Goal: Transaction & Acquisition: Purchase product/service

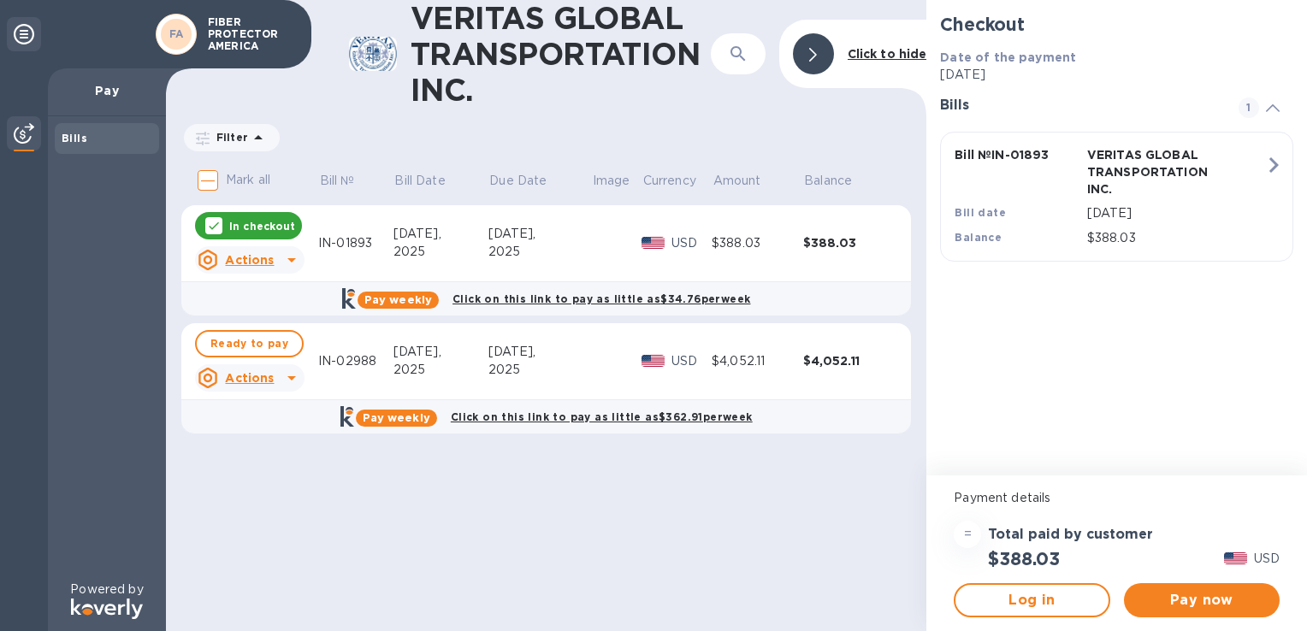
click at [648, 509] on div "VERITAS GLOBAL TRANSPORTATION INC. ​ Click to hide Filter Amount Mark all Bill …" at bounding box center [546, 315] width 761 height 631
click at [624, 519] on div "VERITAS GLOBAL TRANSPORTATION INC. ​ Click to hide Filter Amount Mark all Bill …" at bounding box center [546, 315] width 761 height 631
click at [445, 539] on div "VERITAS GLOBAL TRANSPORTATION INC. ​ Click to hide Filter Amount Mark all Bill …" at bounding box center [546, 315] width 761 height 631
click at [347, 525] on div "VERITAS GLOBAL TRANSPORTATION INC. ​ Click to hide Filter Amount Mark all Bill …" at bounding box center [546, 315] width 761 height 631
click at [1188, 601] on span "Pay now" at bounding box center [1202, 600] width 128 height 21
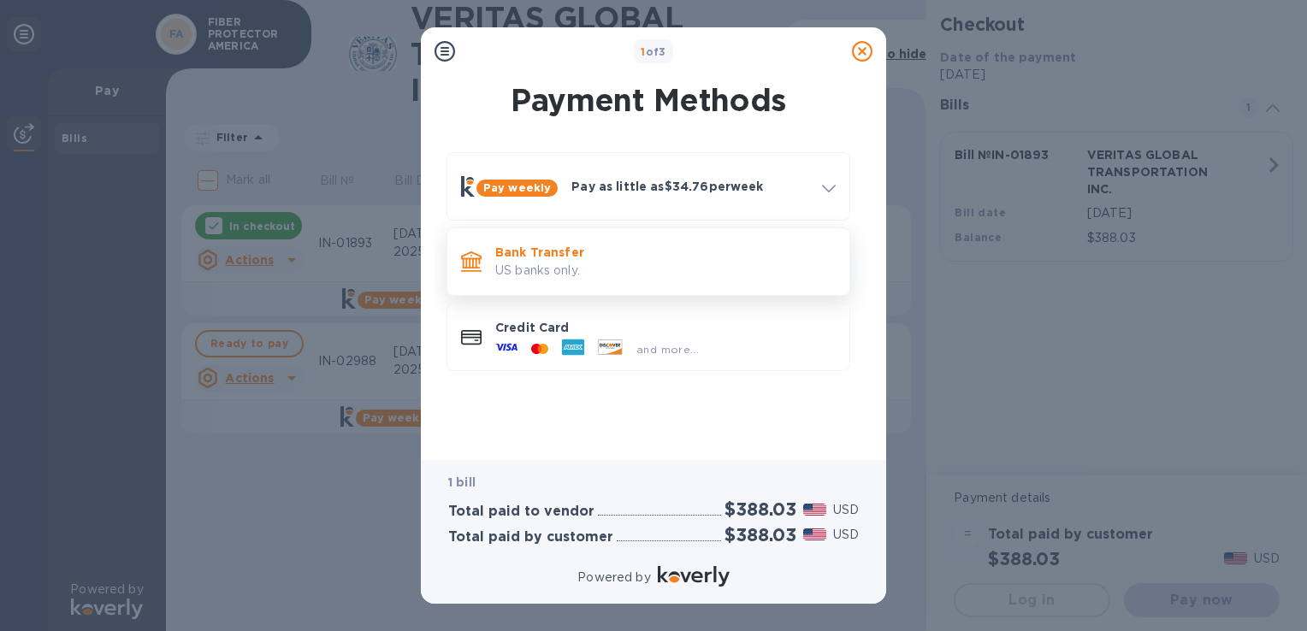
click at [599, 269] on p "US banks only." at bounding box center [665, 271] width 341 height 18
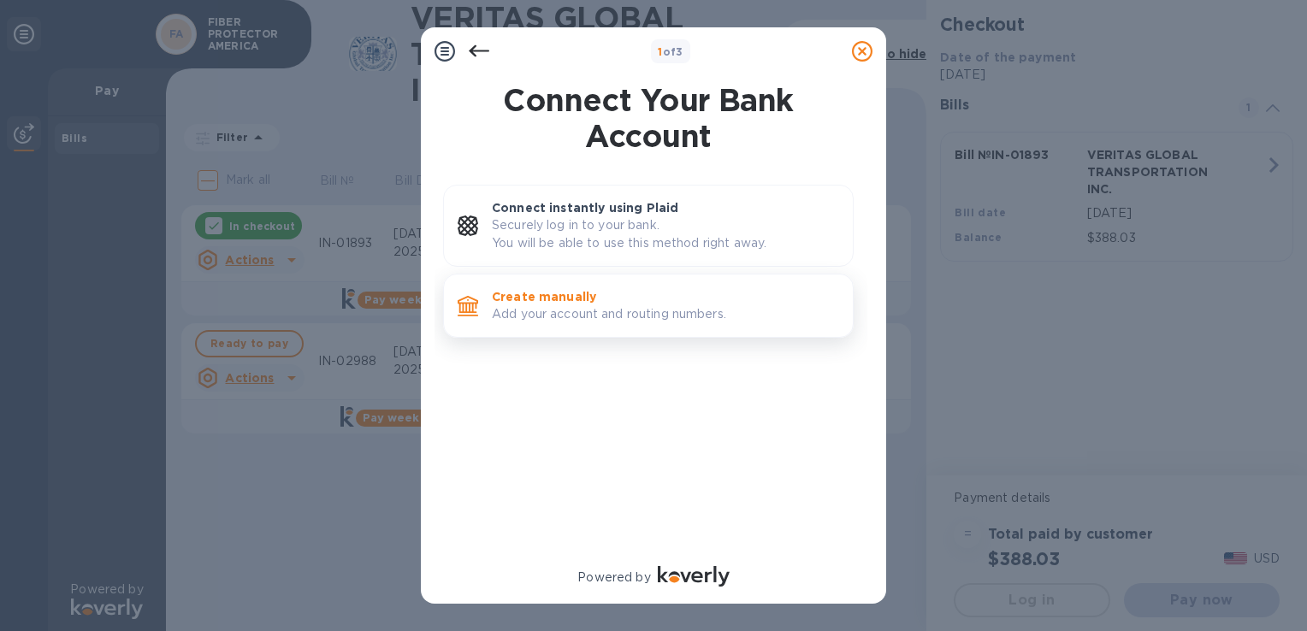
click at [551, 303] on p "Create manually" at bounding box center [665, 296] width 347 height 17
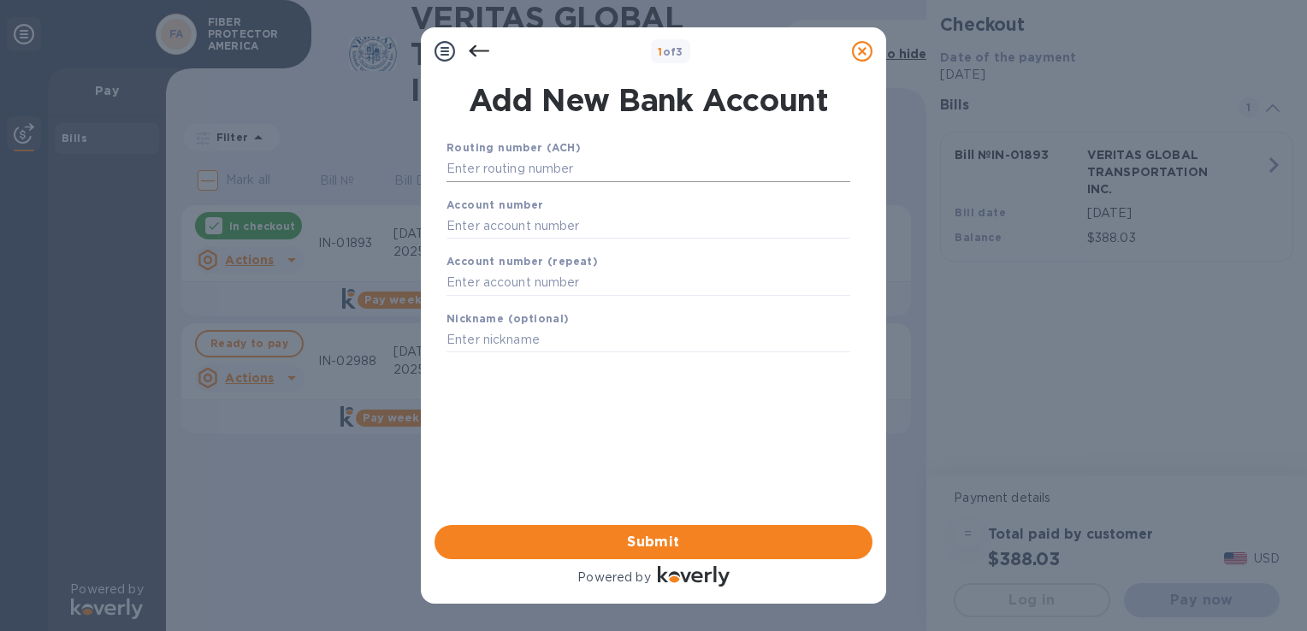
click at [589, 163] on input "text" at bounding box center [649, 170] width 404 height 26
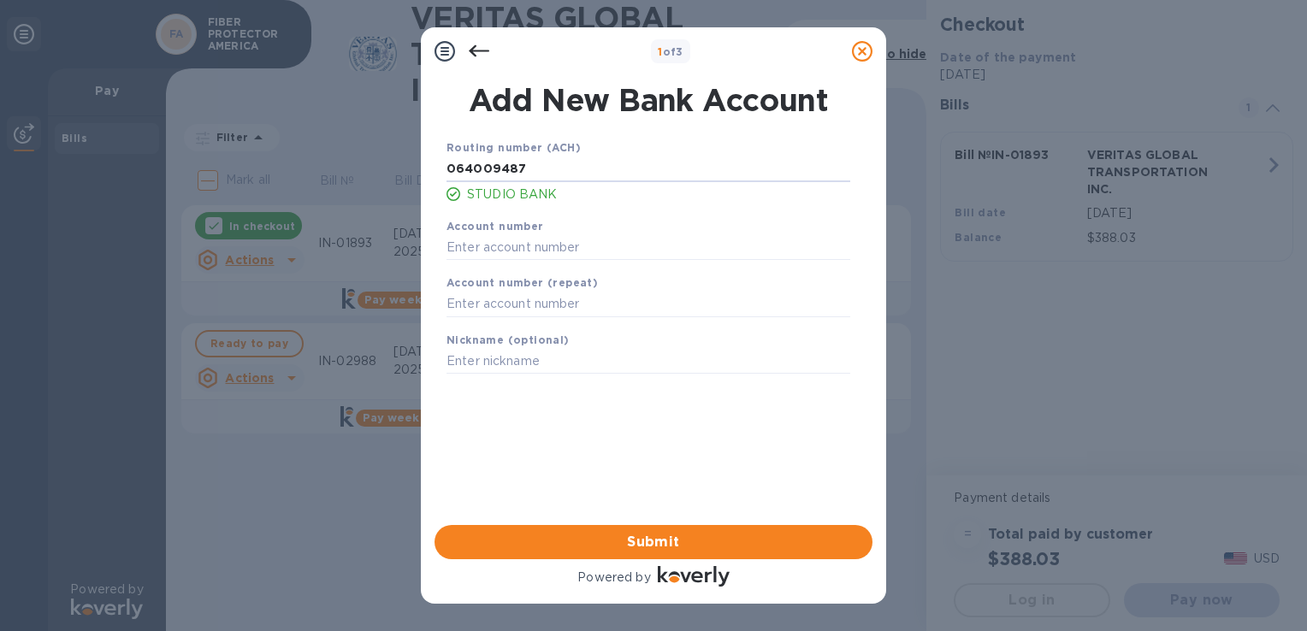
type input "064009487"
type input "3000002262"
type input "SB-Checking"
click at [667, 542] on span "Submit" at bounding box center [653, 542] width 411 height 21
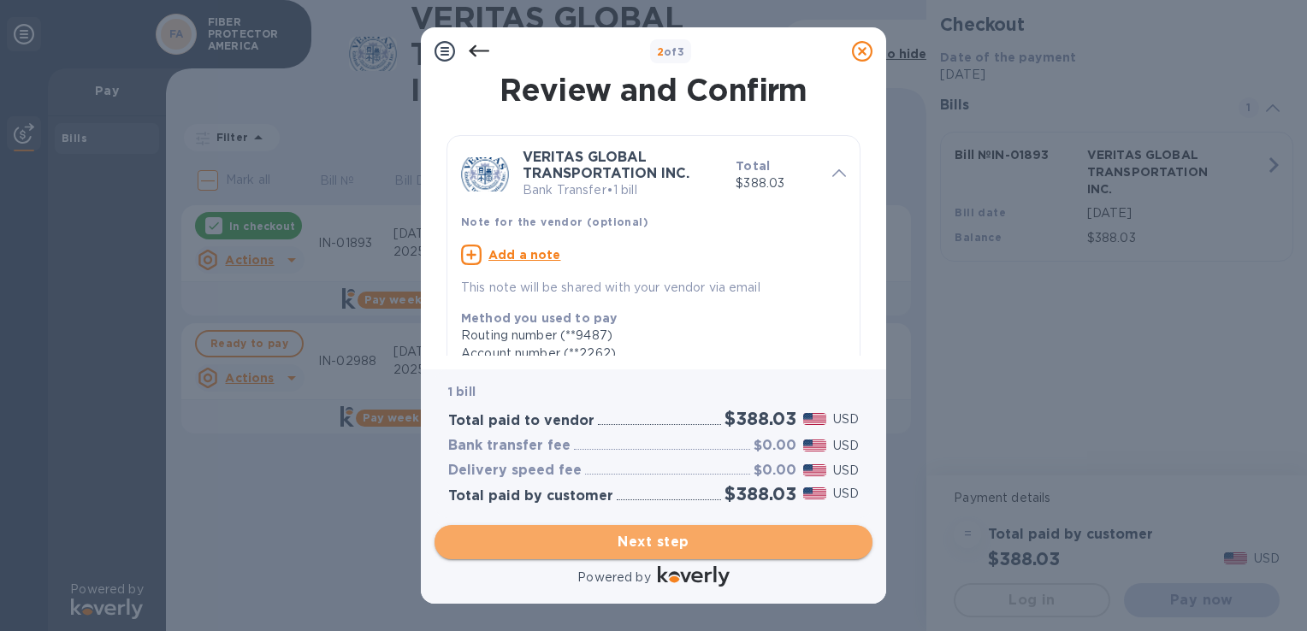
click at [665, 542] on span "Next step" at bounding box center [653, 542] width 411 height 21
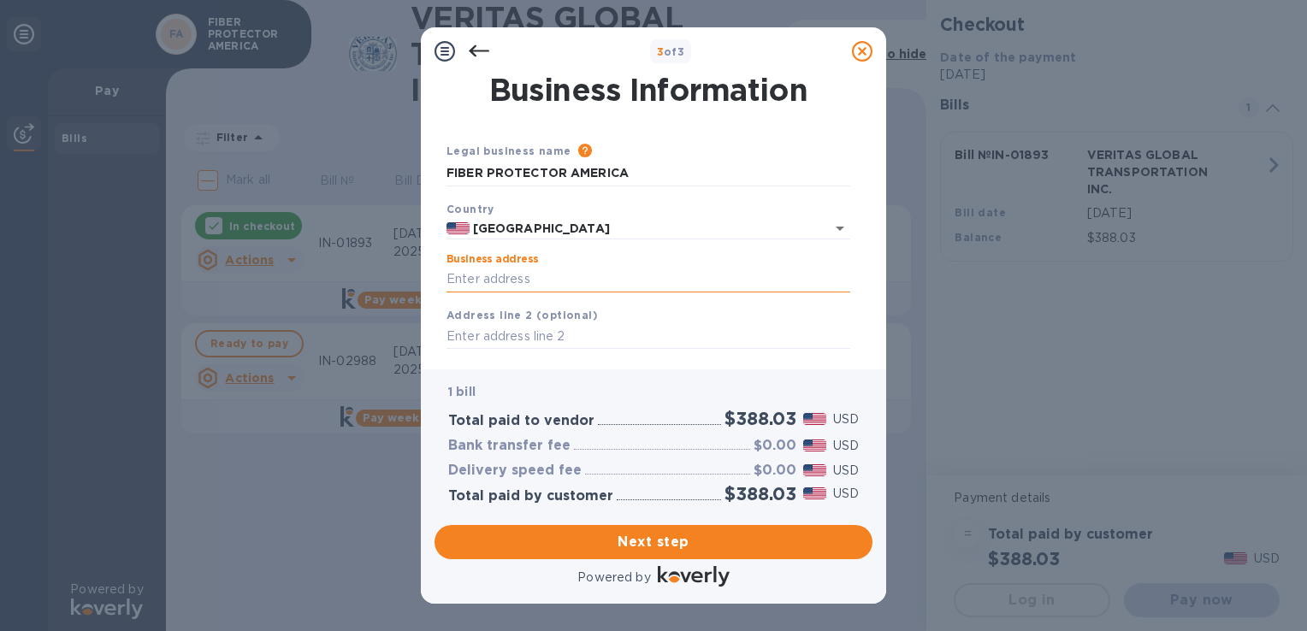
click at [558, 276] on input "Business address" at bounding box center [649, 280] width 404 height 26
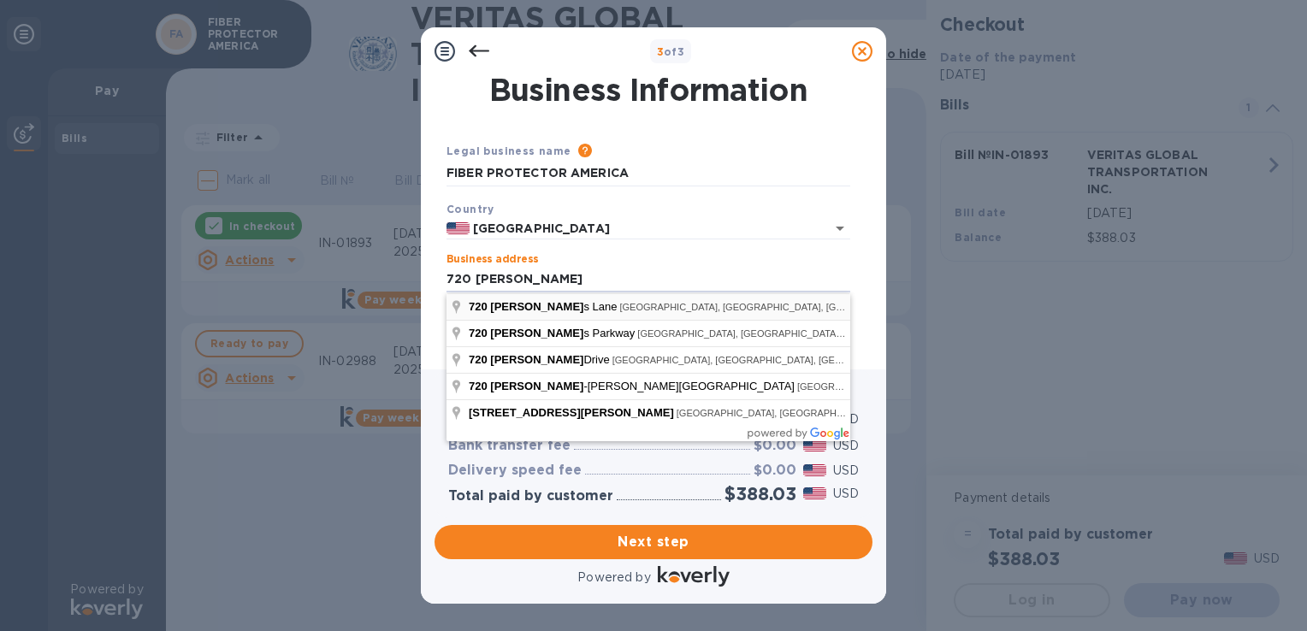
type input "[STREET_ADDRESS]"
type input "[GEOGRAPHIC_DATA]"
type input "TN"
type input "37210"
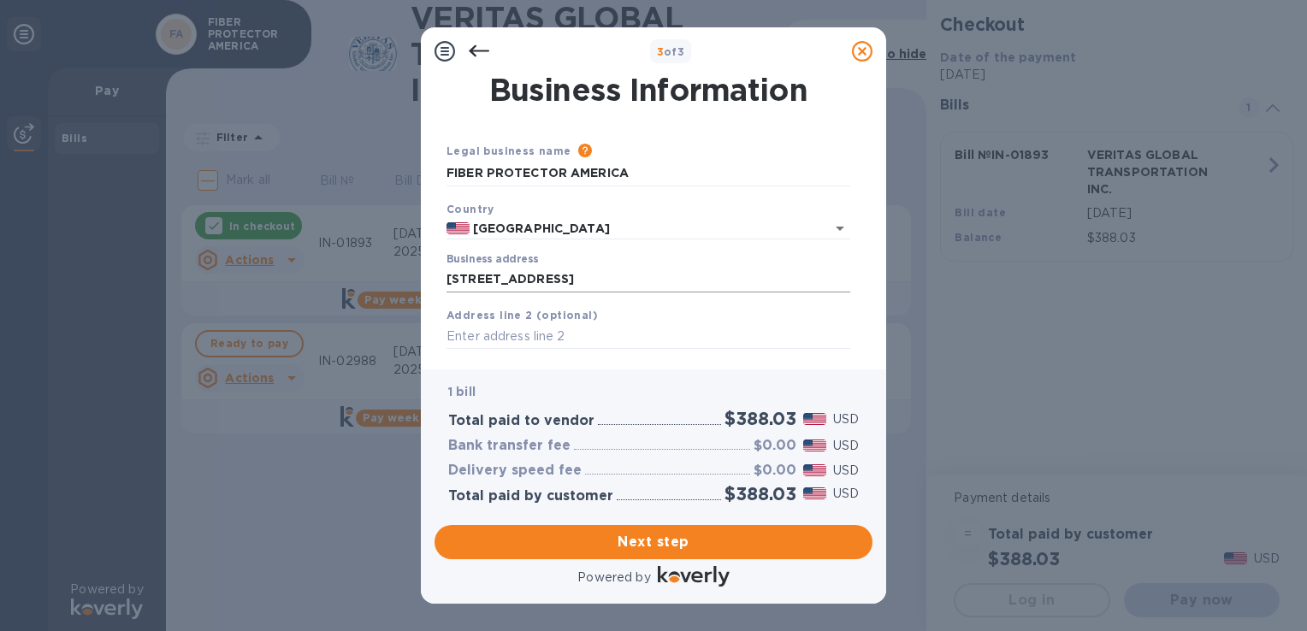
click at [629, 269] on input "[STREET_ADDRESS]" at bounding box center [649, 280] width 404 height 26
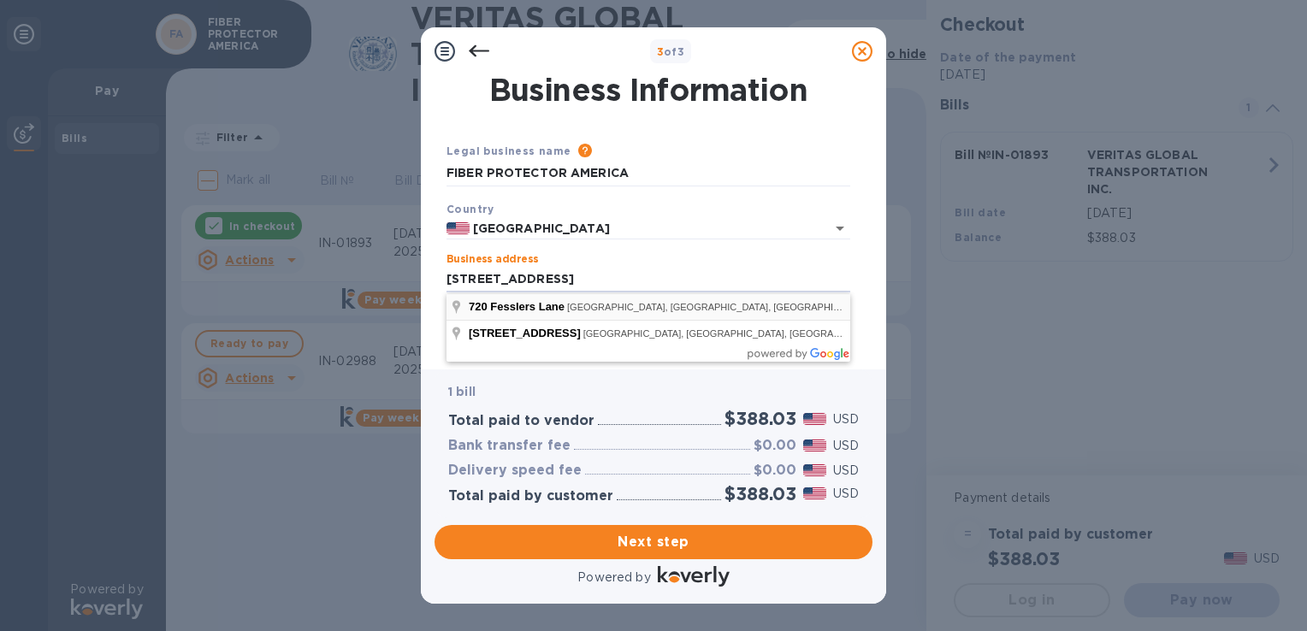
type input "[STREET_ADDRESS]"
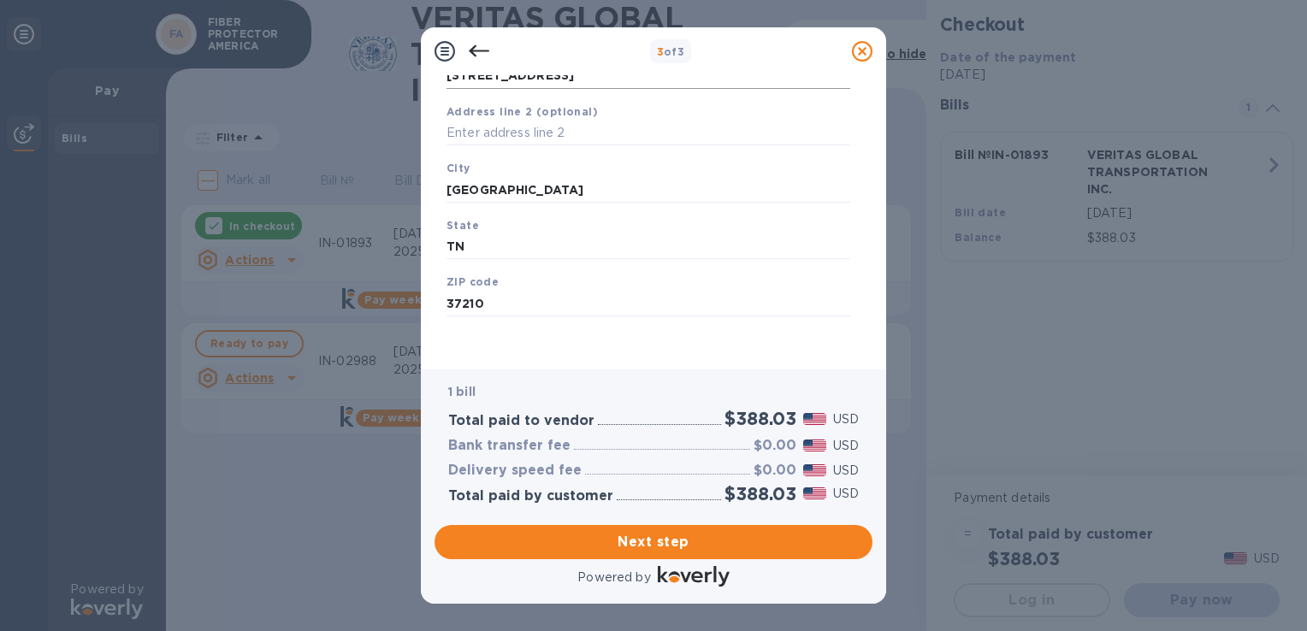
scroll to position [207, 0]
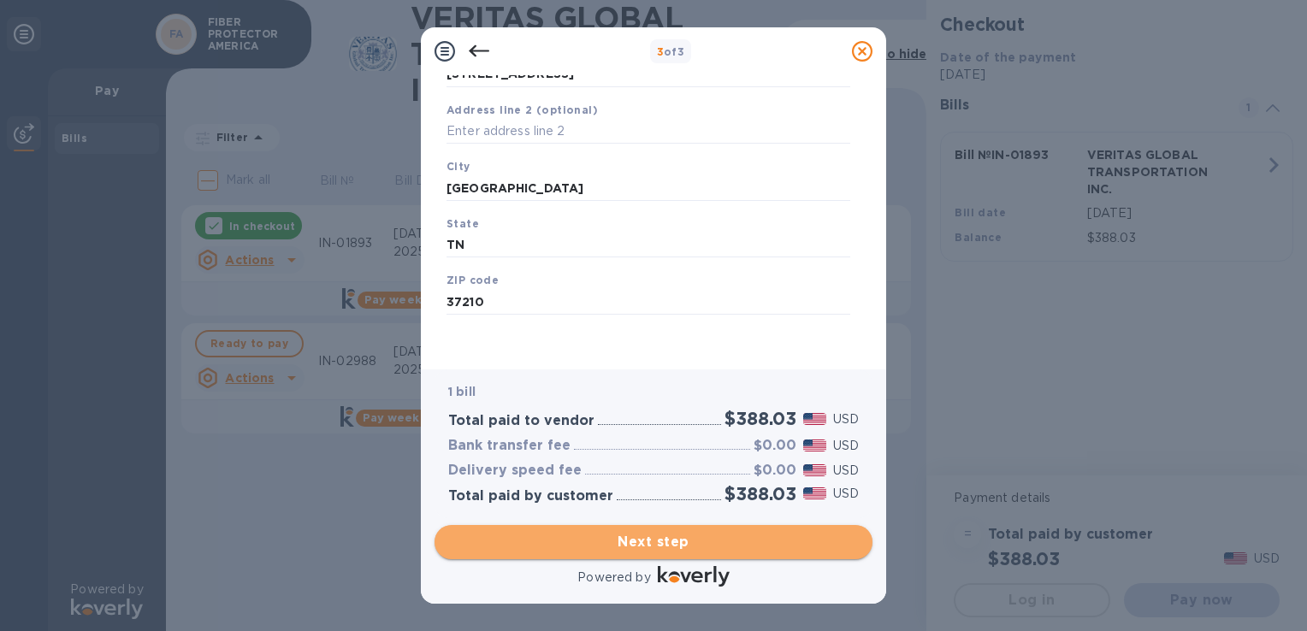
click at [661, 546] on span "Next step" at bounding box center [653, 542] width 411 height 21
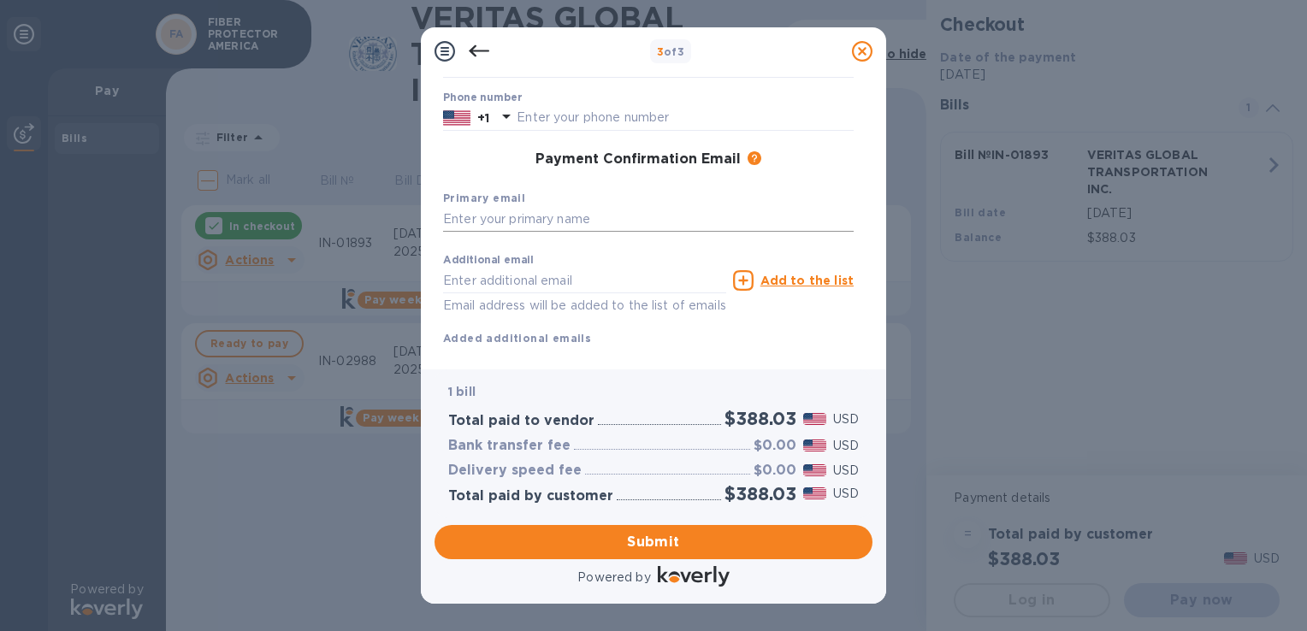
click at [505, 219] on input "text" at bounding box center [648, 220] width 411 height 26
type input "[PERSON_NAME][EMAIL_ADDRESS][DOMAIN_NAME]"
type input "[PERSON_NAME]"
type input "6154008876"
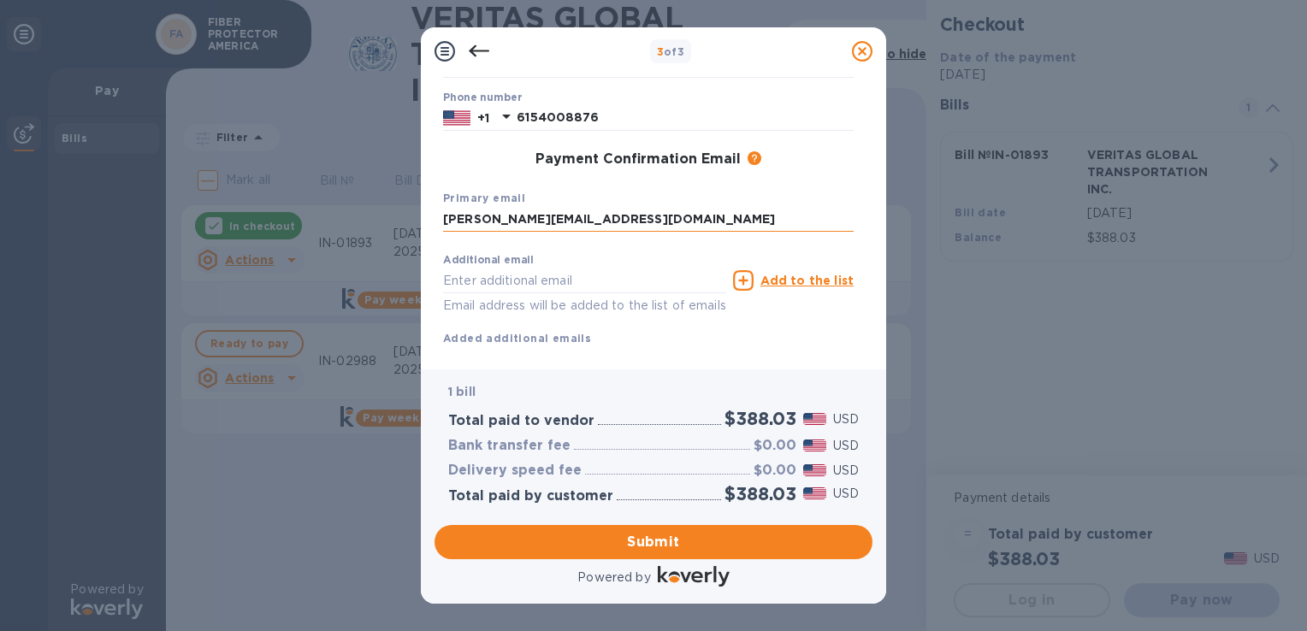
type input "[PERSON_NAME][EMAIL_ADDRESS][DOMAIN_NAME]"
click at [780, 167] on div "Payment Confirmation Email The added email addresses will be used to send the p…" at bounding box center [648, 159] width 411 height 17
click at [663, 540] on span "Submit" at bounding box center [653, 542] width 411 height 21
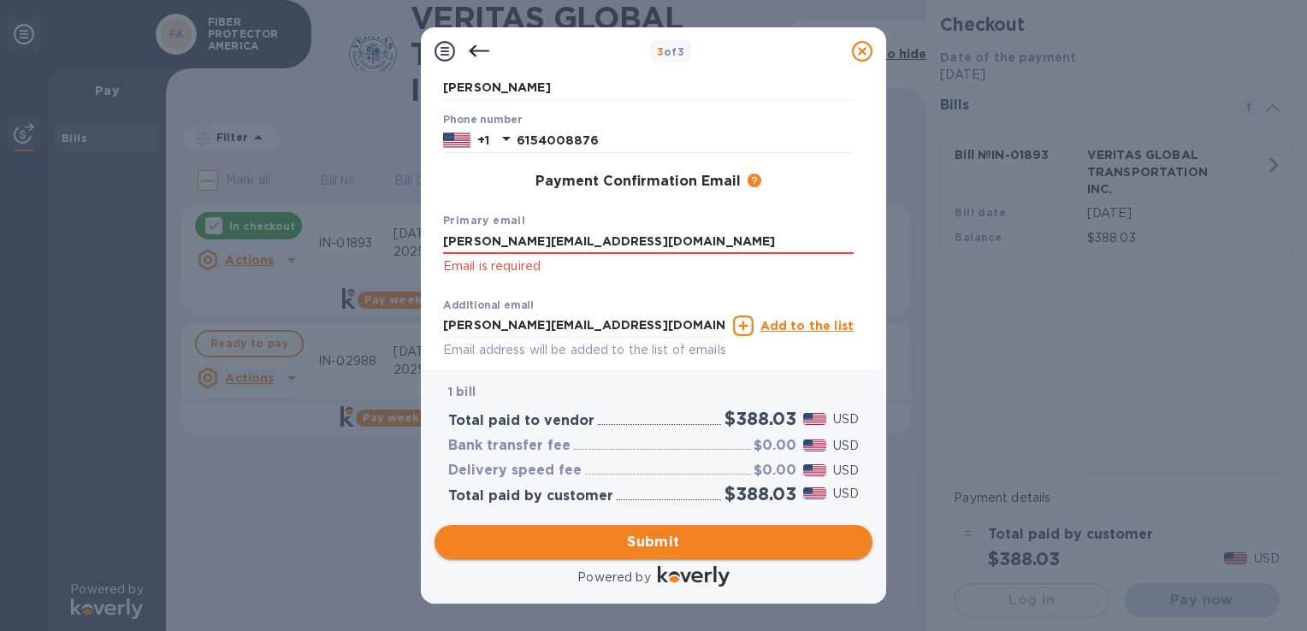
scroll to position [229, 0]
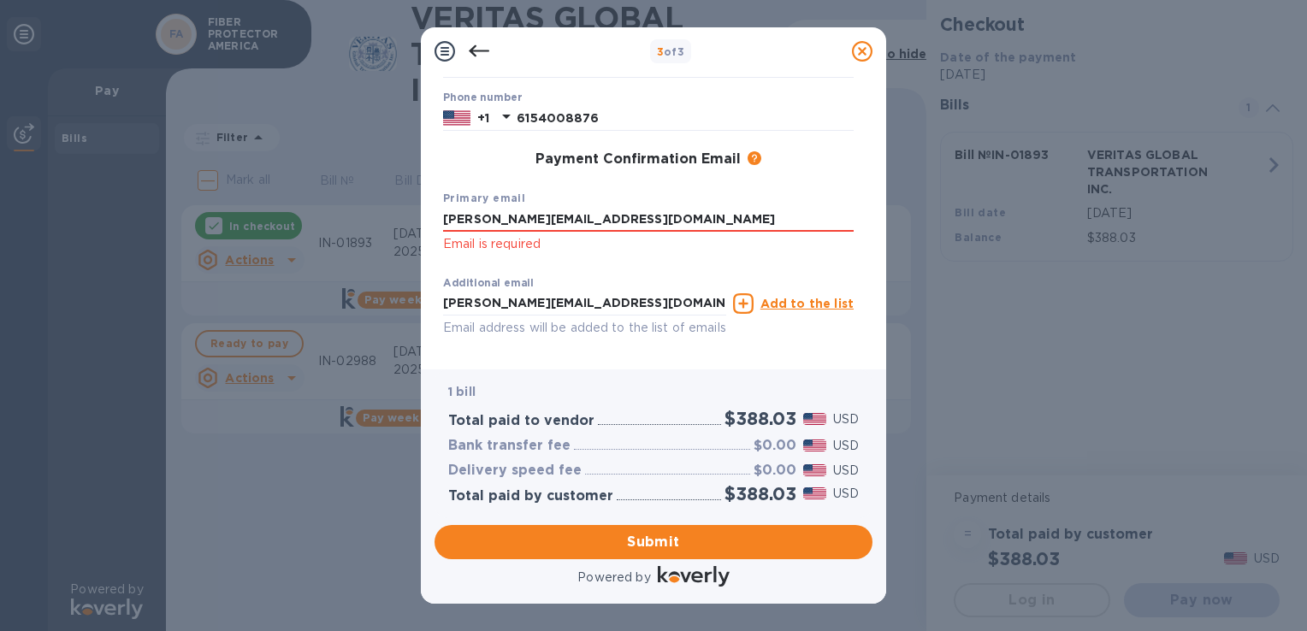
click at [525, 247] on p "Email is required" at bounding box center [648, 244] width 411 height 20
click at [647, 217] on input "[PERSON_NAME][EMAIL_ADDRESS][DOMAIN_NAME]" at bounding box center [648, 220] width 411 height 26
click at [615, 265] on div "Additional email [PERSON_NAME][EMAIL_ADDRESS][DOMAIN_NAME] Email address will b…" at bounding box center [585, 303] width 290 height 77
drag, startPoint x: 781, startPoint y: 311, endPoint x: 773, endPoint y: 322, distance: 14.0
click at [780, 311] on p "Add to the list" at bounding box center [807, 303] width 93 height 17
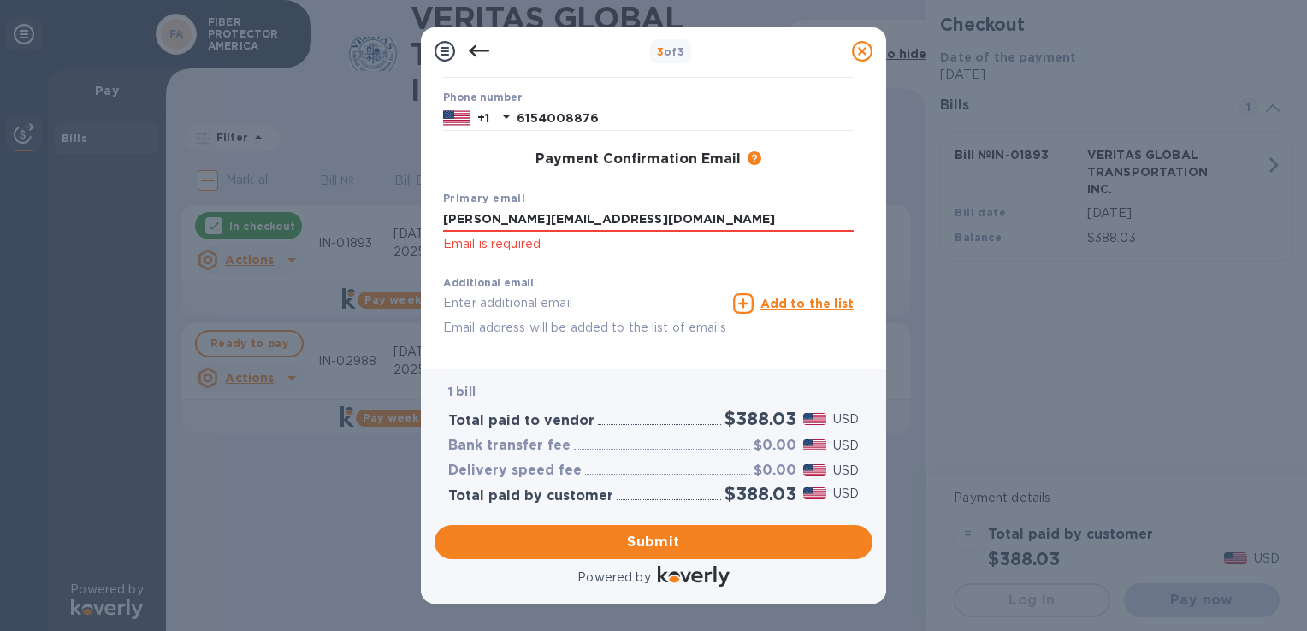
click at [534, 245] on p "Email is required" at bounding box center [648, 244] width 411 height 20
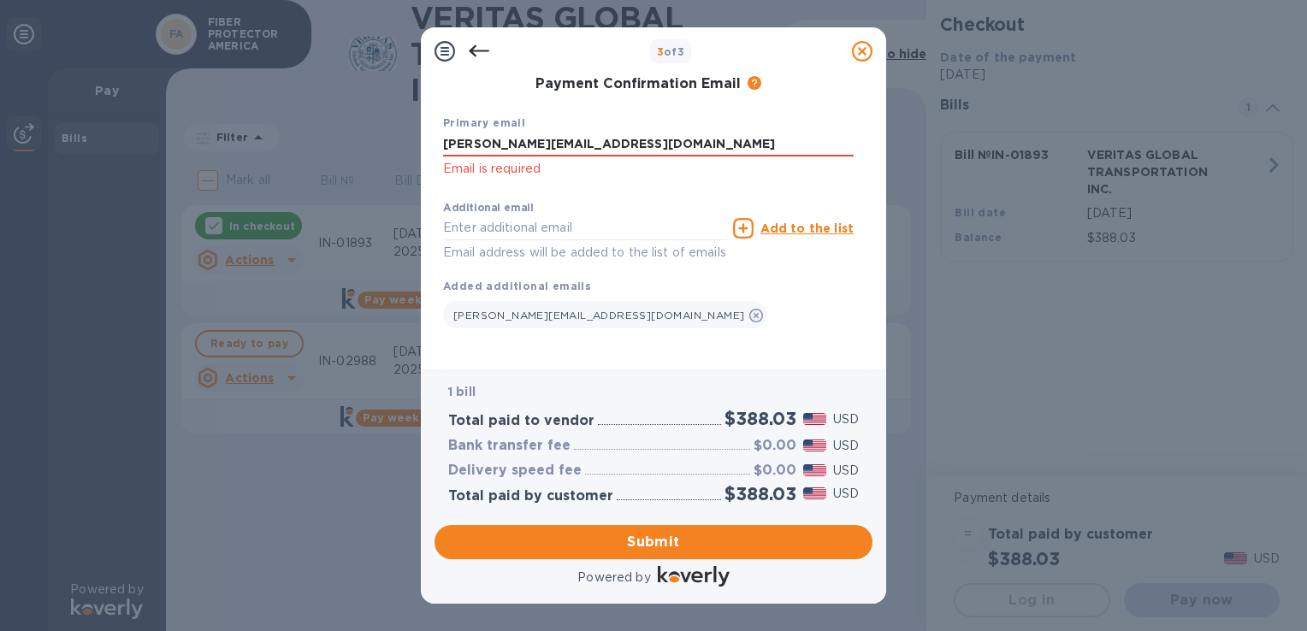
scroll to position [326, 0]
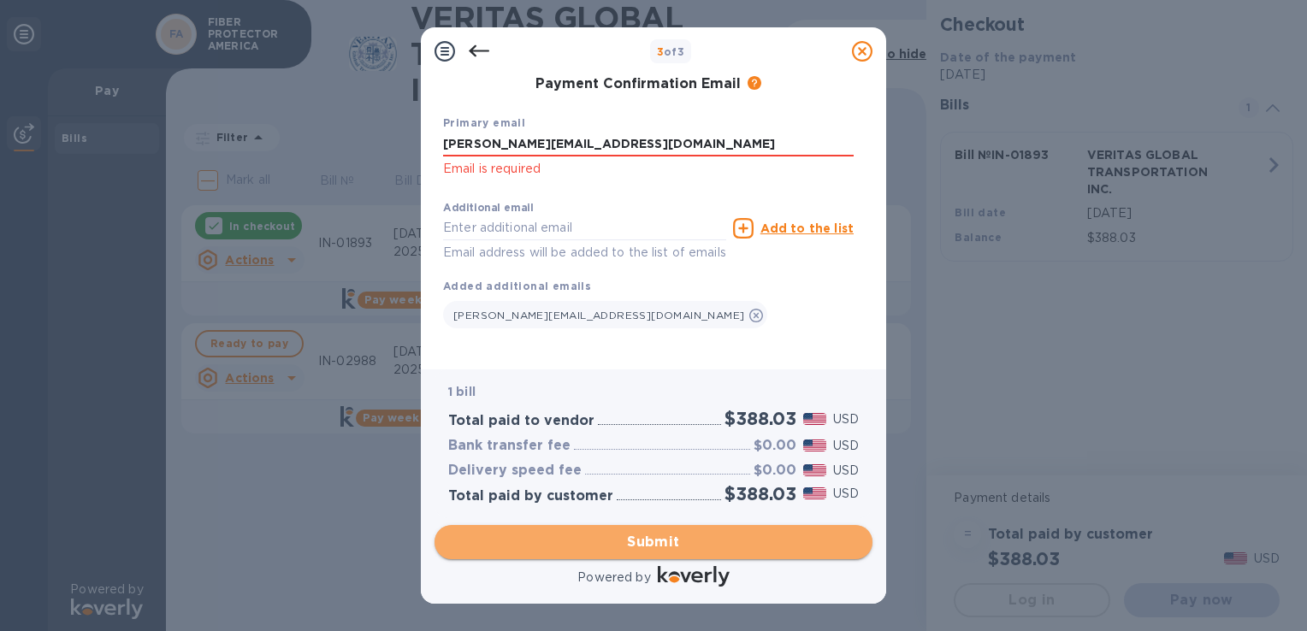
click at [671, 548] on span "Submit" at bounding box center [653, 542] width 411 height 21
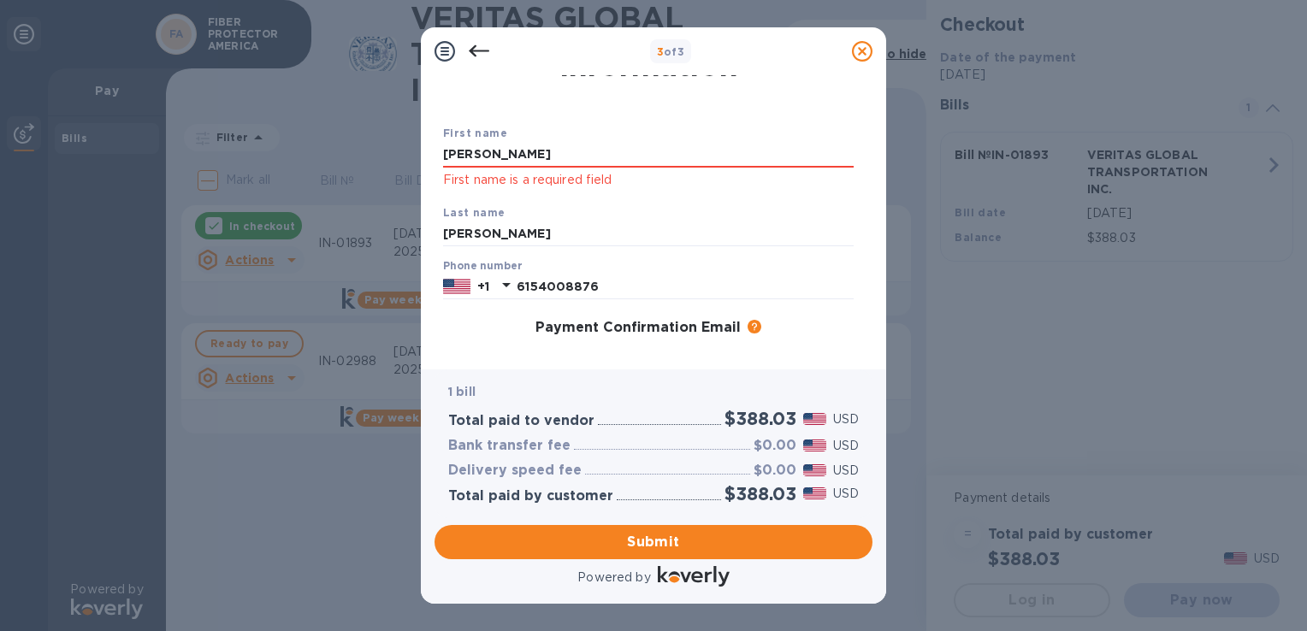
scroll to position [0, 0]
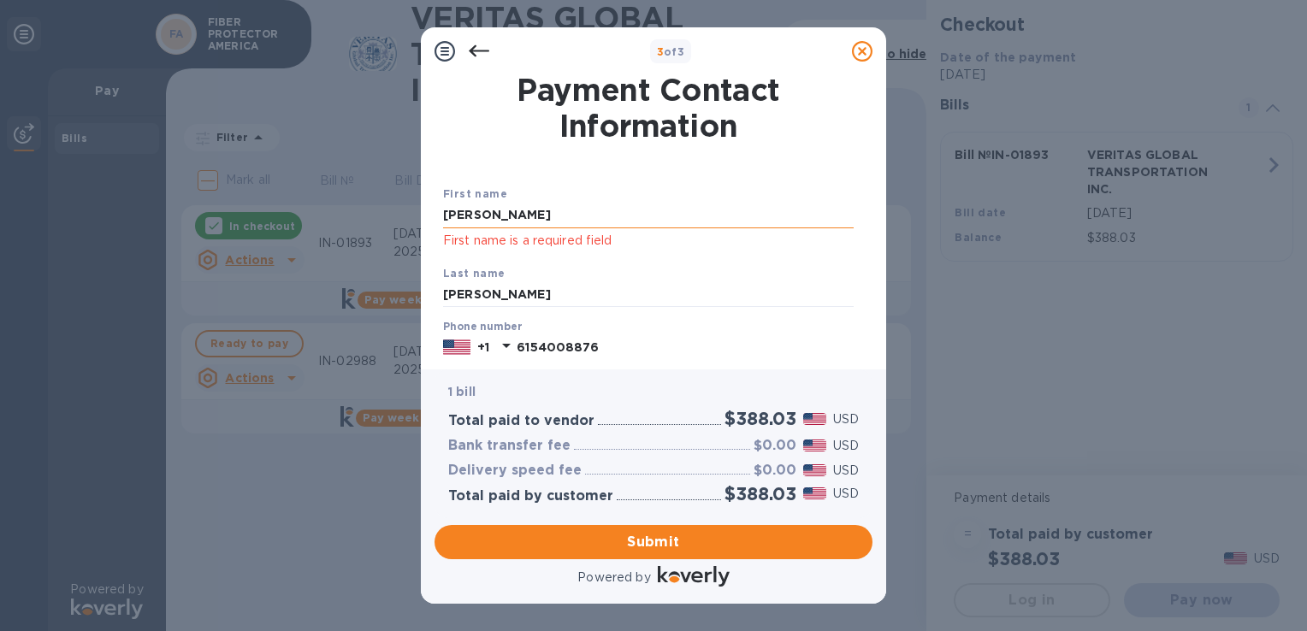
click at [655, 210] on input "[PERSON_NAME]" at bounding box center [648, 216] width 411 height 26
click at [786, 255] on div "First name [PERSON_NAME] First name is a required field" at bounding box center [648, 218] width 424 height 80
drag, startPoint x: 479, startPoint y: 210, endPoint x: 407, endPoint y: 214, distance: 72.0
click at [407, 214] on div "3 of 3 Payment Contact Information First name [PERSON_NAME] First name is a req…" at bounding box center [653, 315] width 1307 height 631
type input "[PERSON_NAME][EMAIL_ADDRESS][DOMAIN_NAME]"
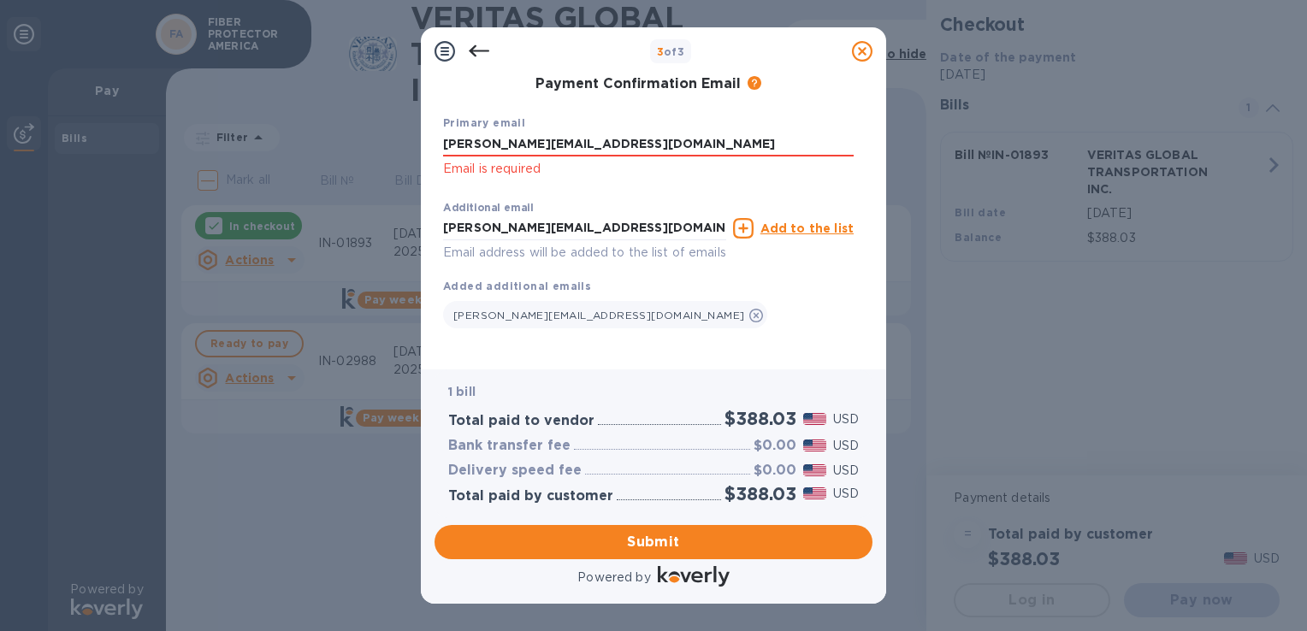
scroll to position [326, 0]
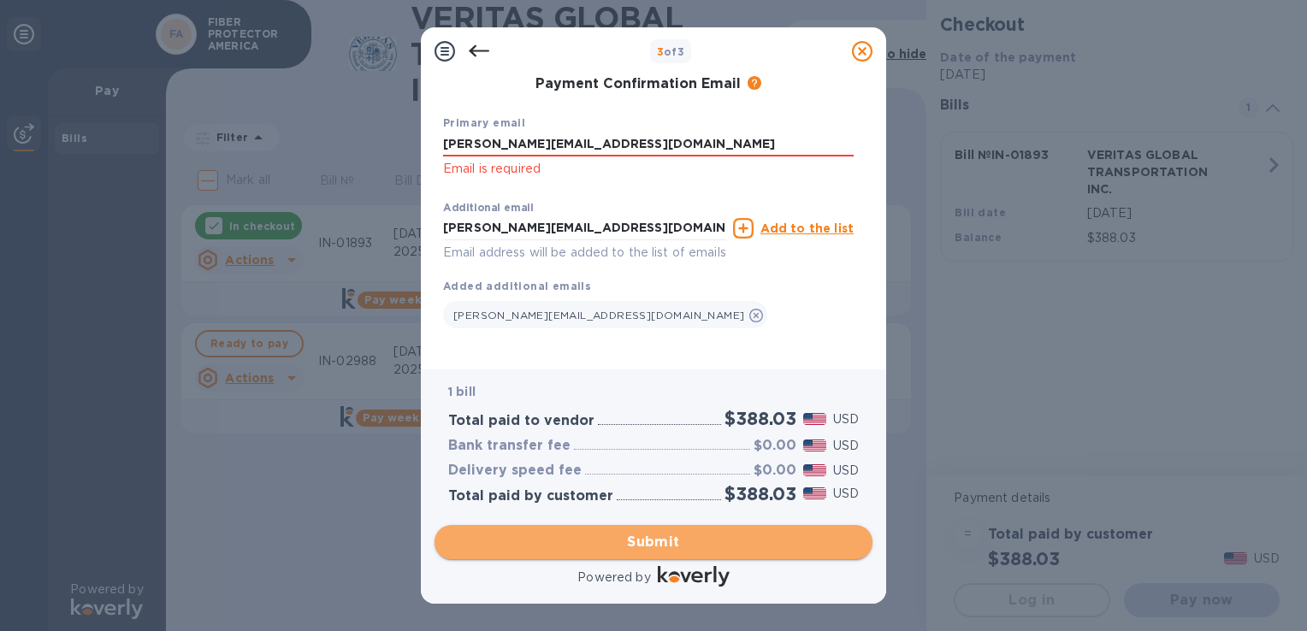
click at [679, 543] on span "Submit" at bounding box center [653, 542] width 411 height 21
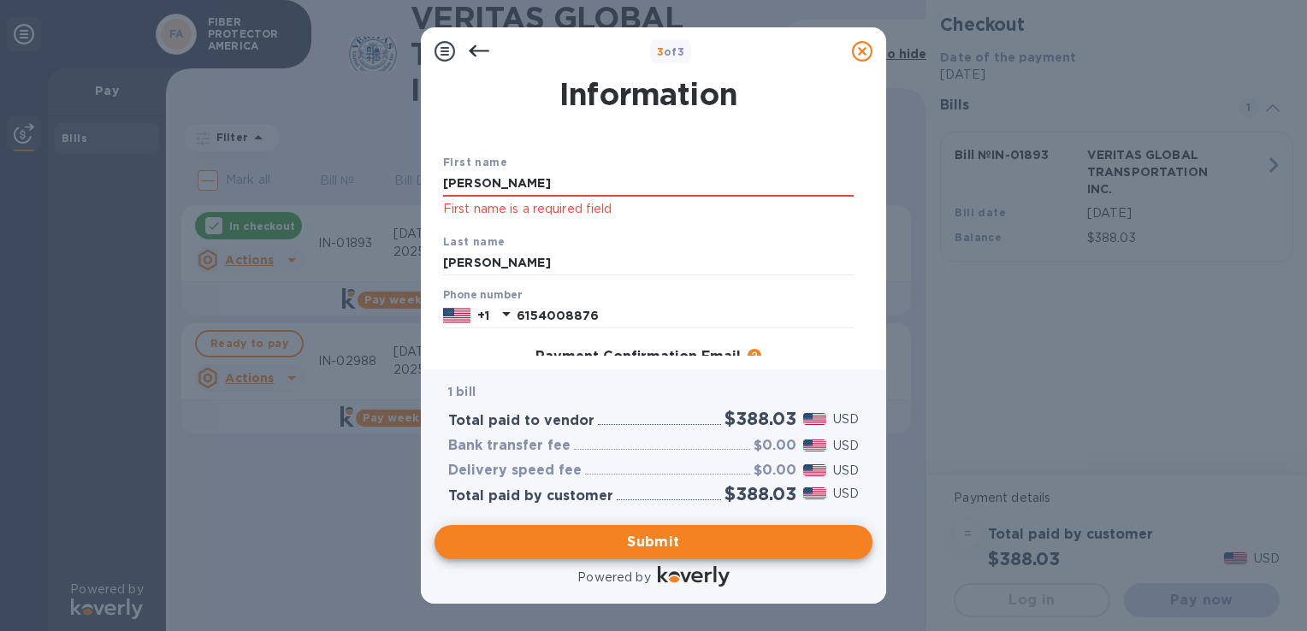
scroll to position [0, 0]
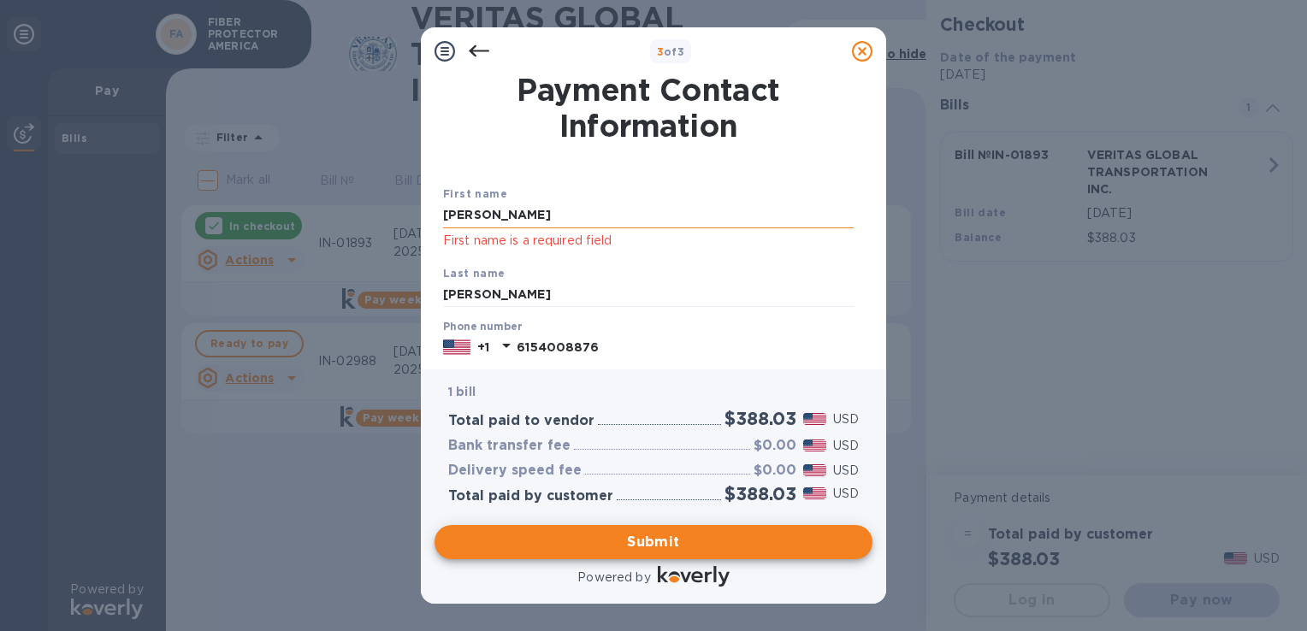
click at [679, 222] on input "[PERSON_NAME]" at bounding box center [648, 216] width 411 height 26
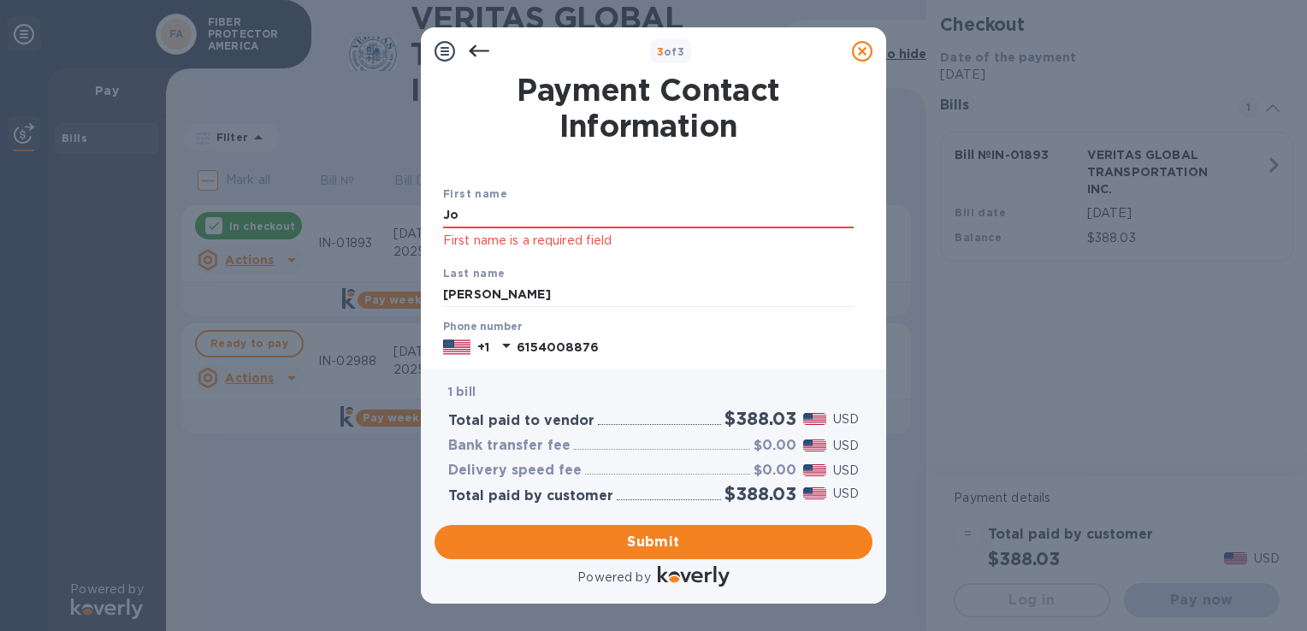
type input "J"
type input "[PERSON_NAME]"
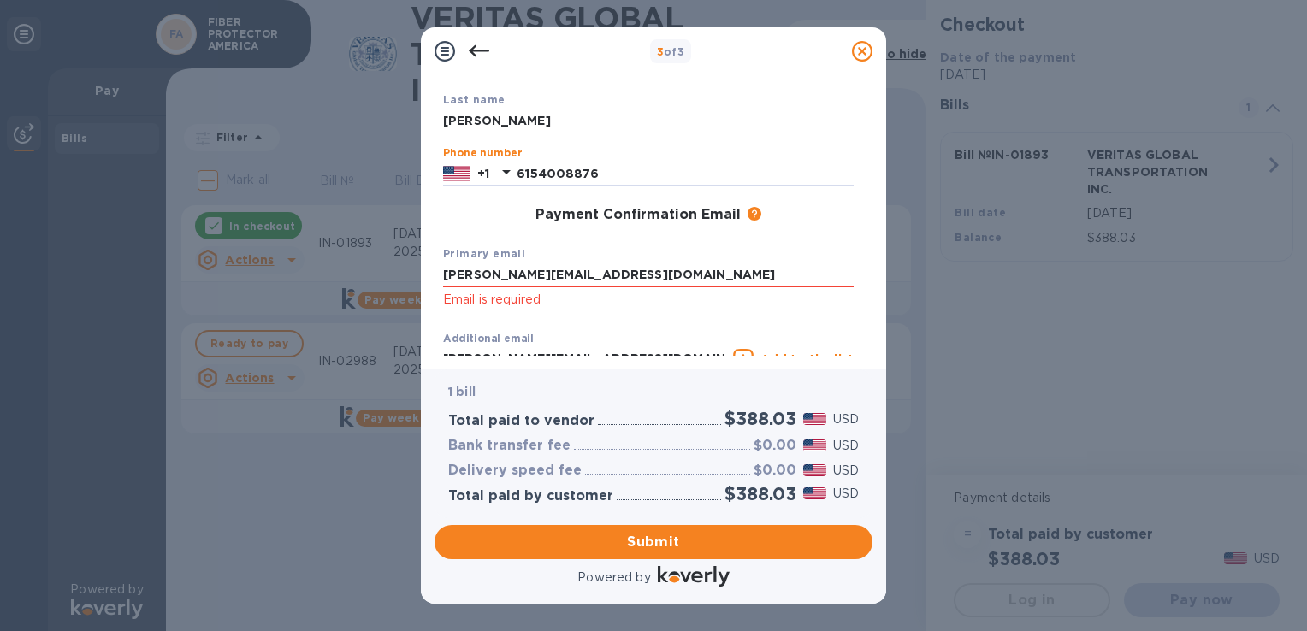
scroll to position [175, 0]
click at [662, 269] on input "[PERSON_NAME][EMAIL_ADDRESS][DOMAIN_NAME]" at bounding box center [648, 274] width 411 height 26
drag, startPoint x: 662, startPoint y: 269, endPoint x: 366, endPoint y: 240, distance: 297.4
click at [348, 253] on div "3 of 3 Payment Contact Information First name [PERSON_NAME] First name is a req…" at bounding box center [653, 315] width 1307 height 631
type input "[PERSON_NAME][EMAIL_ADDRESS][DOMAIN_NAME]"
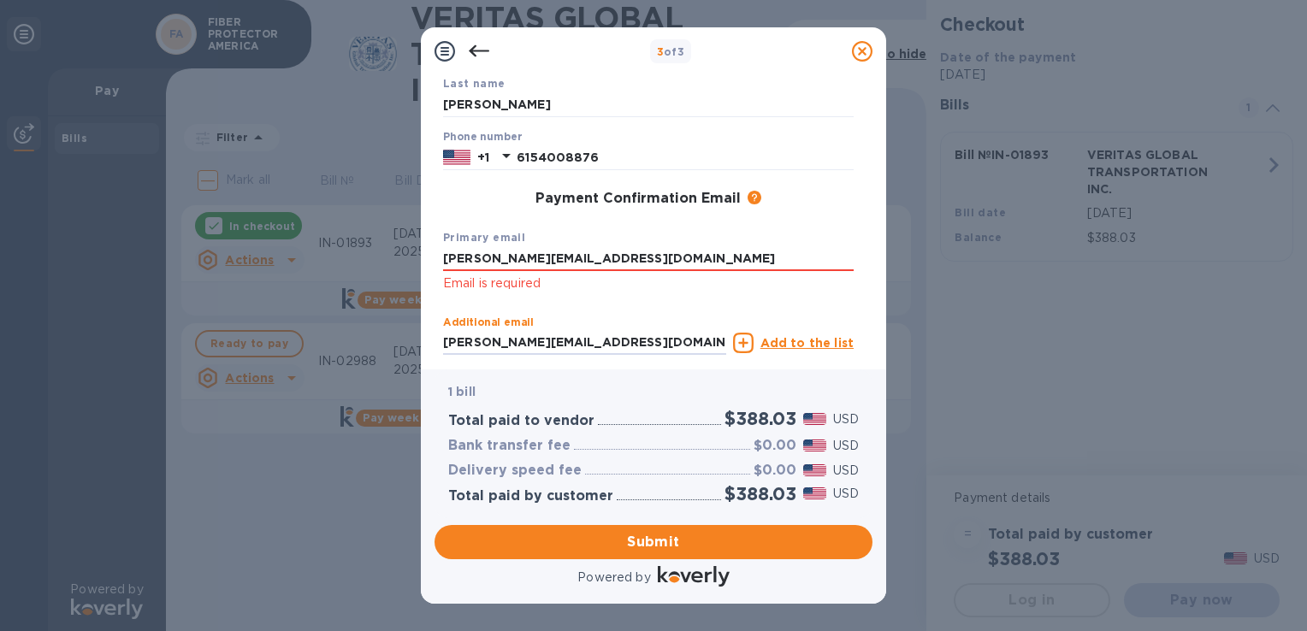
scroll to position [326, 0]
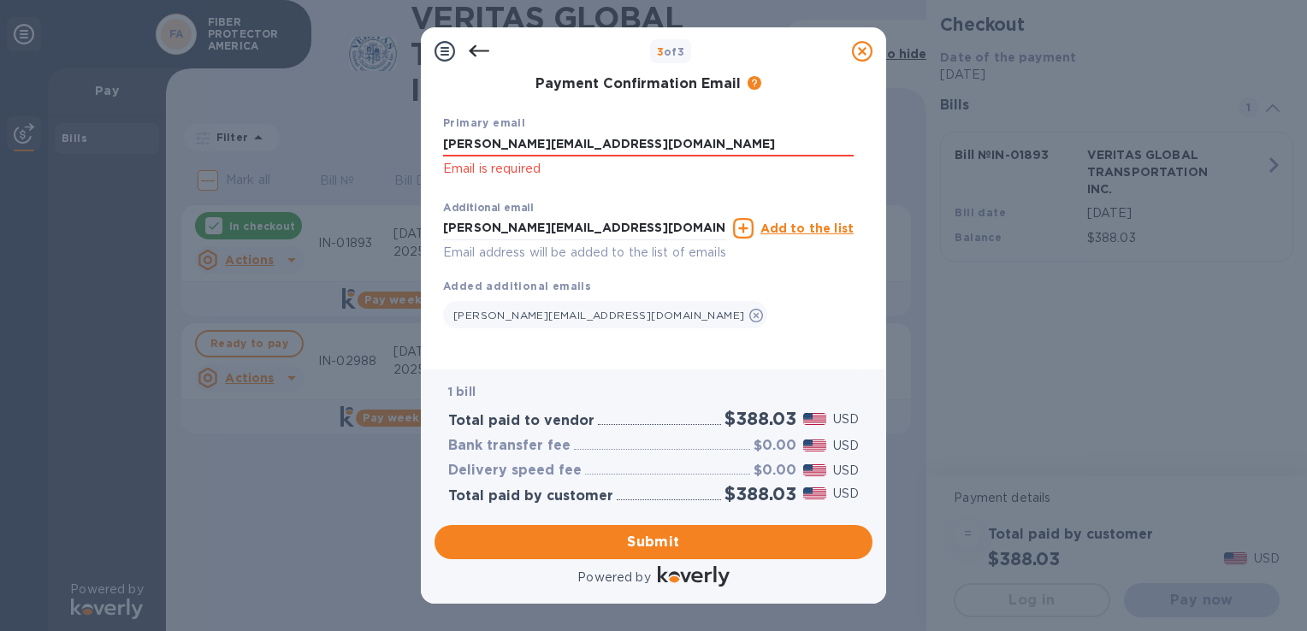
click at [689, 298] on div "[PERSON_NAME][EMAIL_ADDRESS][DOMAIN_NAME]" at bounding box center [648, 311] width 411 height 34
click at [652, 544] on span "Submit" at bounding box center [653, 542] width 411 height 21
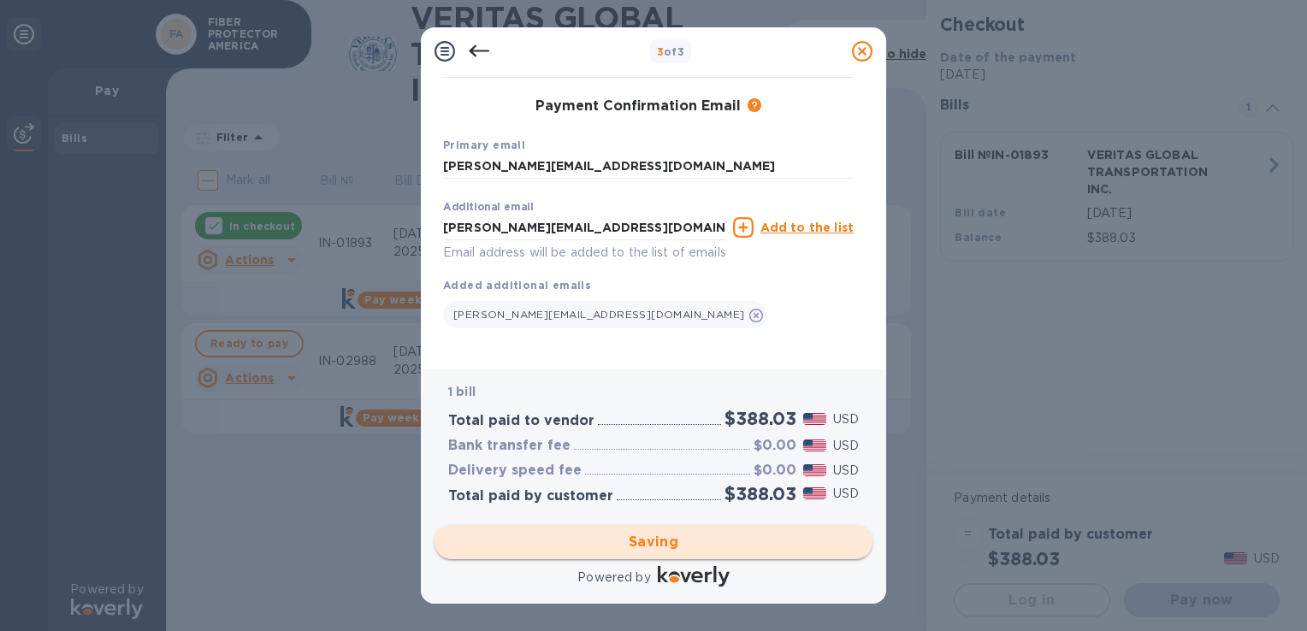
scroll to position [0, 0]
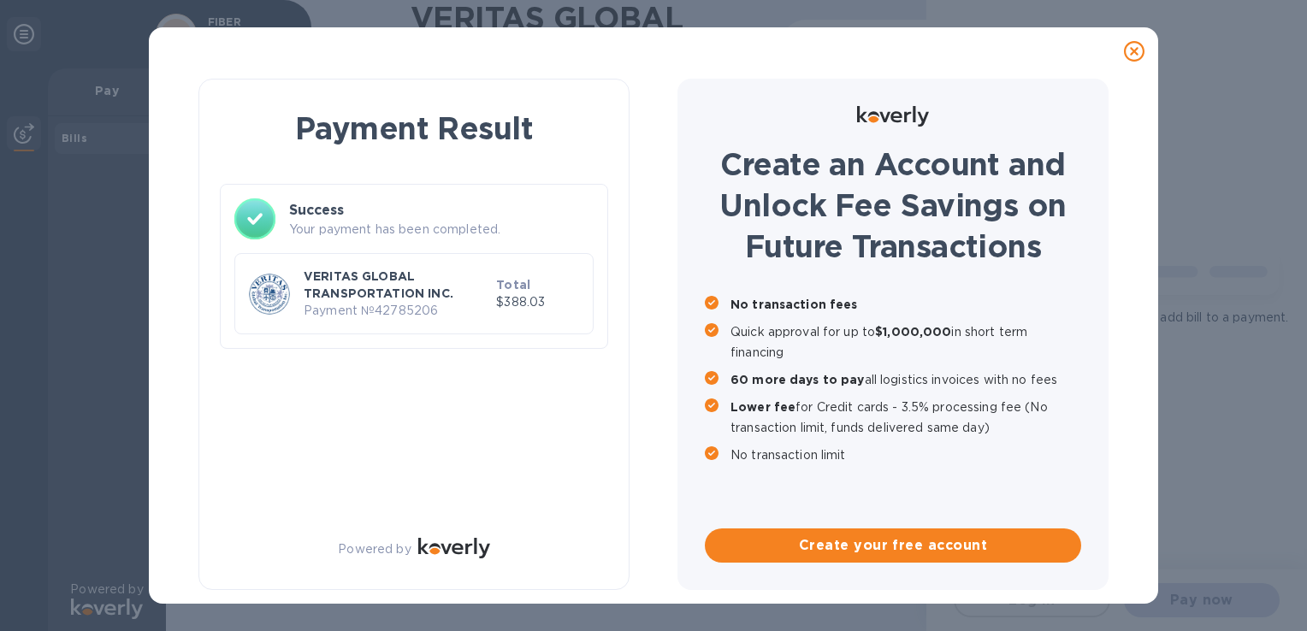
checkbox input "true"
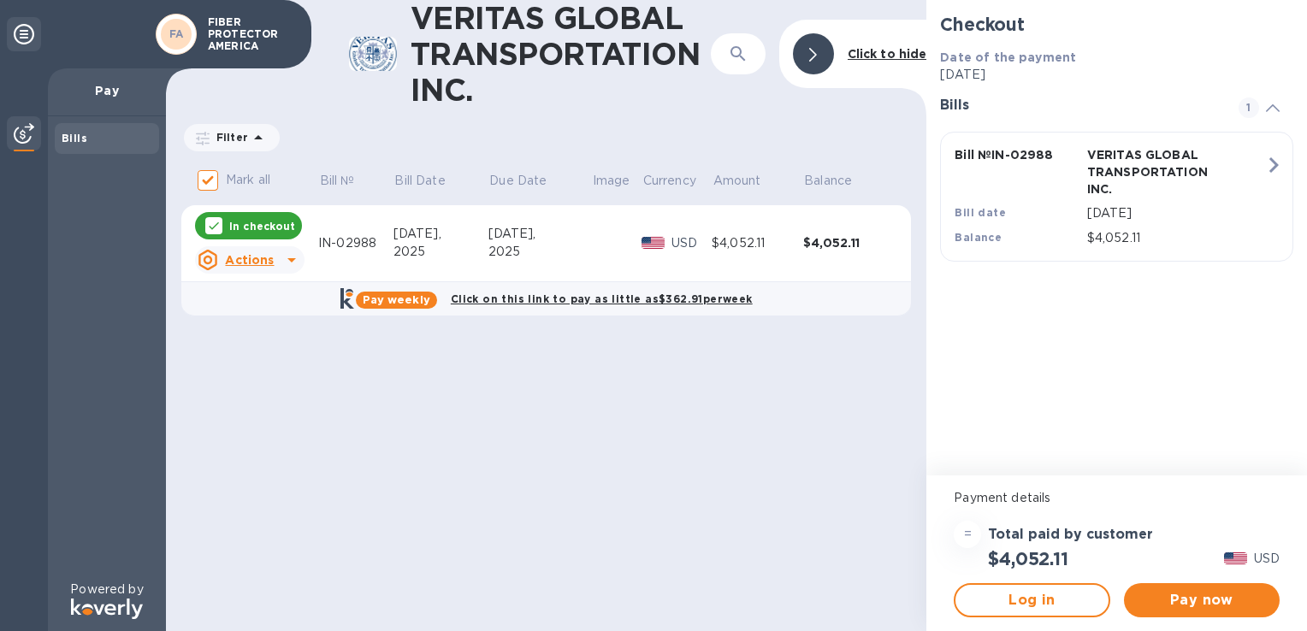
click at [459, 463] on div "VERITAS GLOBAL TRANSPORTATION INC. ​ Click to hide Filter Amount Mark all Bill …" at bounding box center [546, 315] width 761 height 631
click at [1181, 597] on span "Pay now" at bounding box center [1202, 600] width 128 height 21
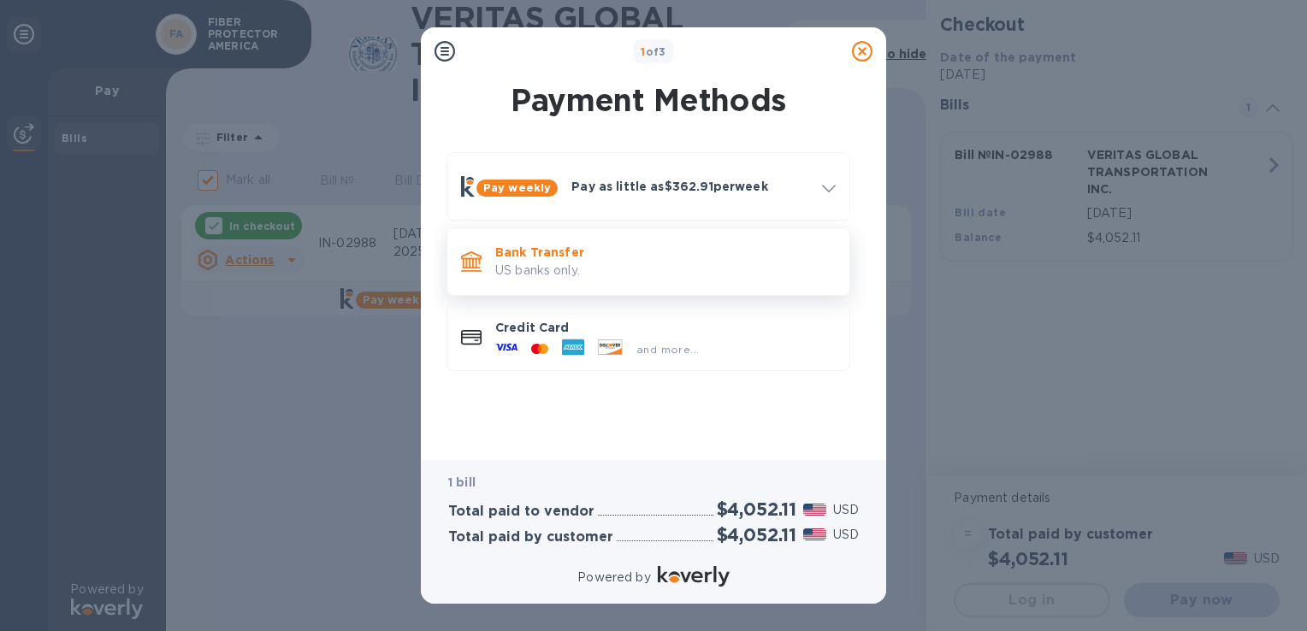
click at [500, 264] on p "US banks only." at bounding box center [665, 271] width 341 height 18
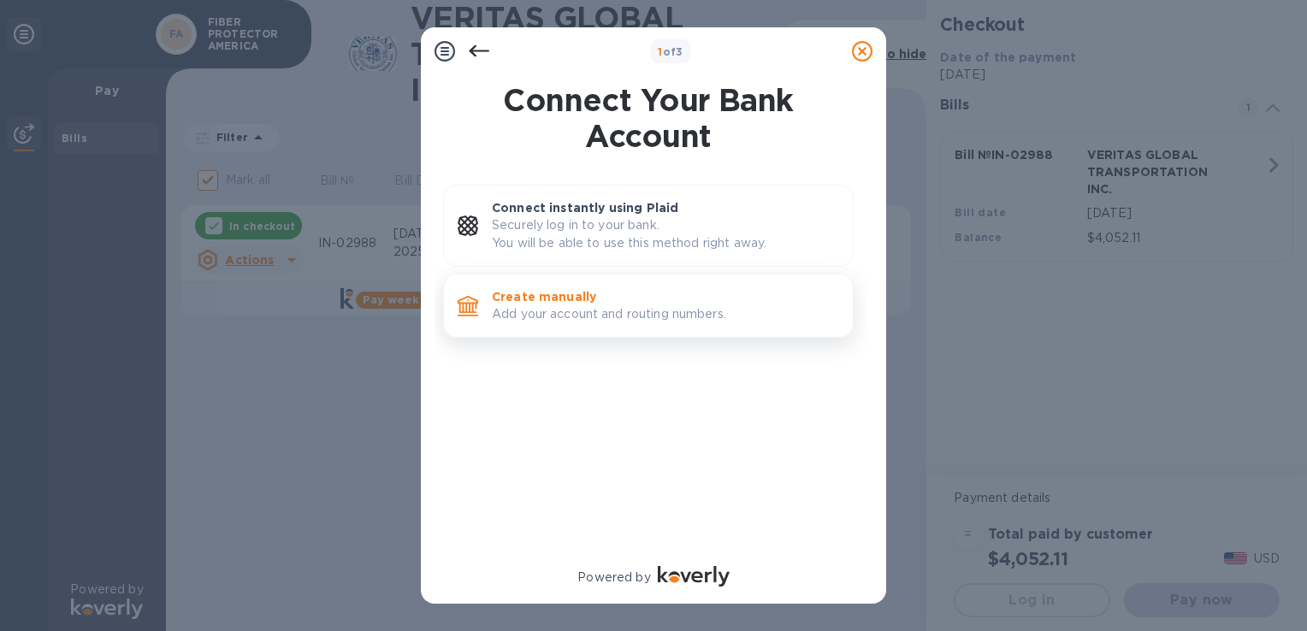
click at [542, 308] on p "Add your account and routing numbers." at bounding box center [665, 314] width 347 height 18
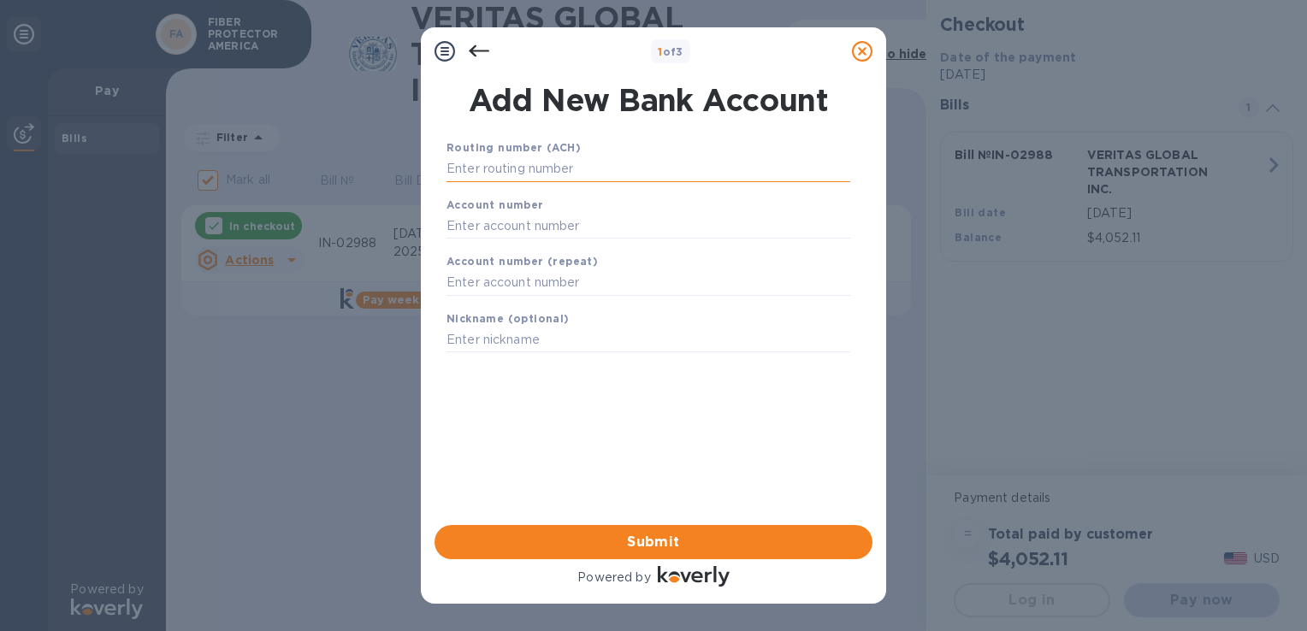
click at [557, 169] on input "text" at bounding box center [649, 170] width 404 height 26
click at [572, 174] on input "text" at bounding box center [649, 170] width 404 height 26
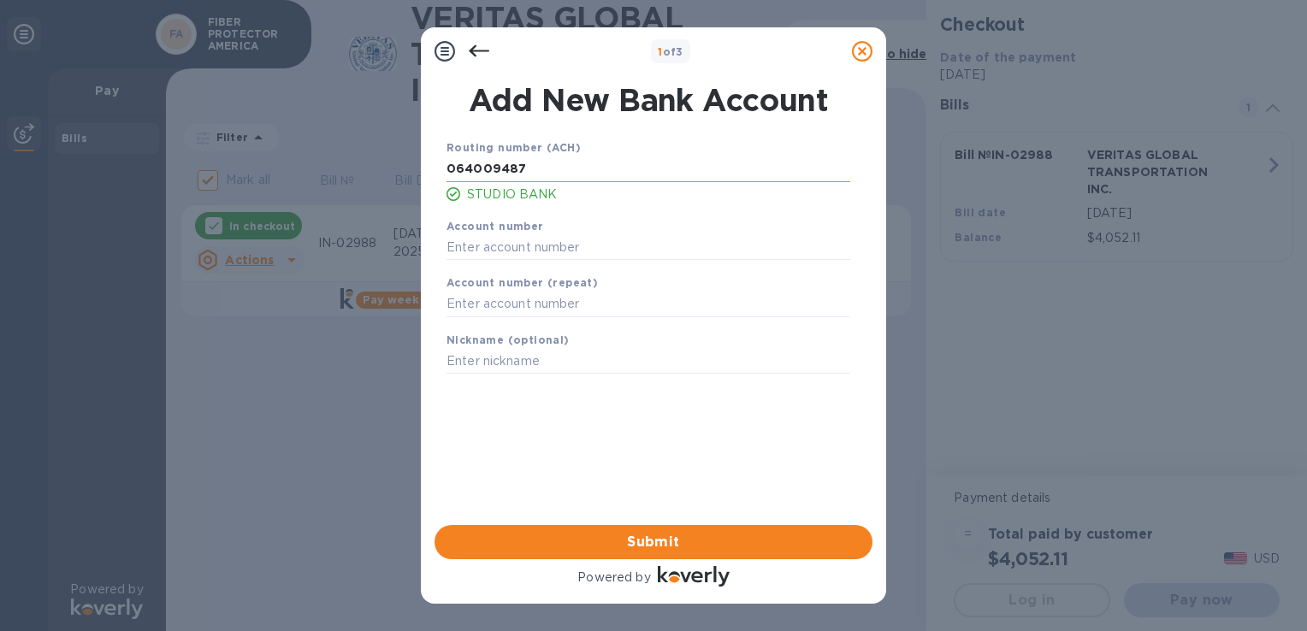
type input "064009487"
type input "3000002262"
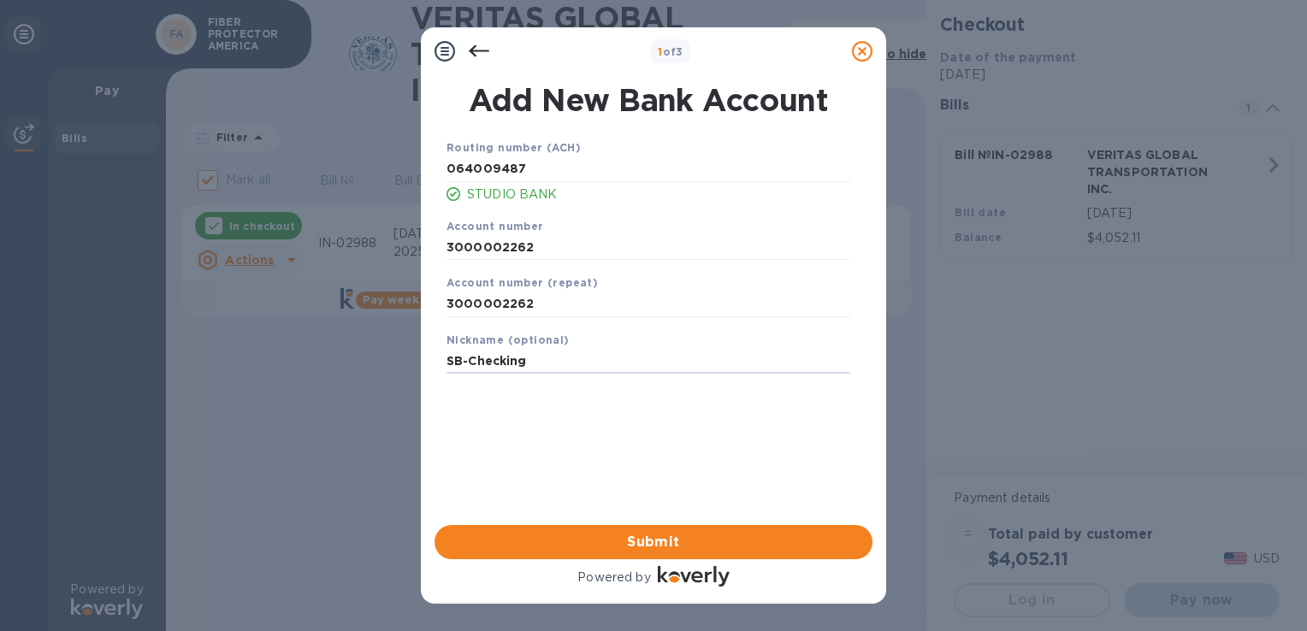
type input "SB-Checking"
click at [685, 414] on div "Routing number (ACH) [US_BANK_ROUTING_MICR] STUDIO BANK Account number [FINANCI…" at bounding box center [649, 310] width 438 height 370
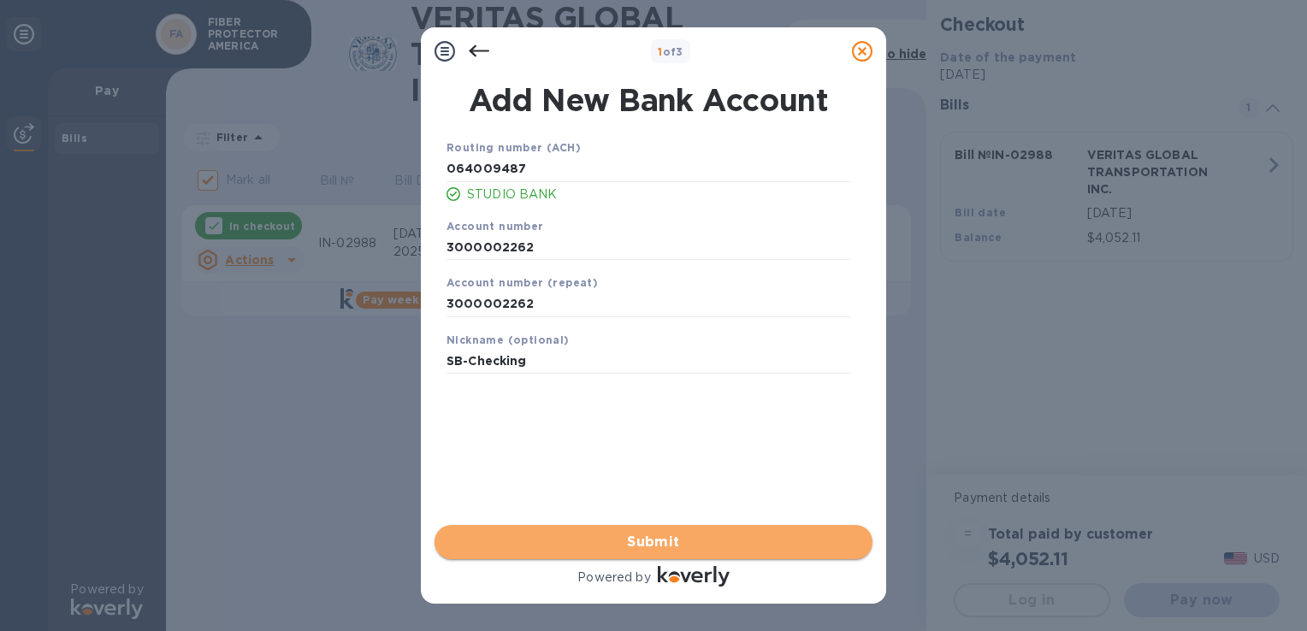
click at [654, 538] on span "Submit" at bounding box center [653, 542] width 411 height 21
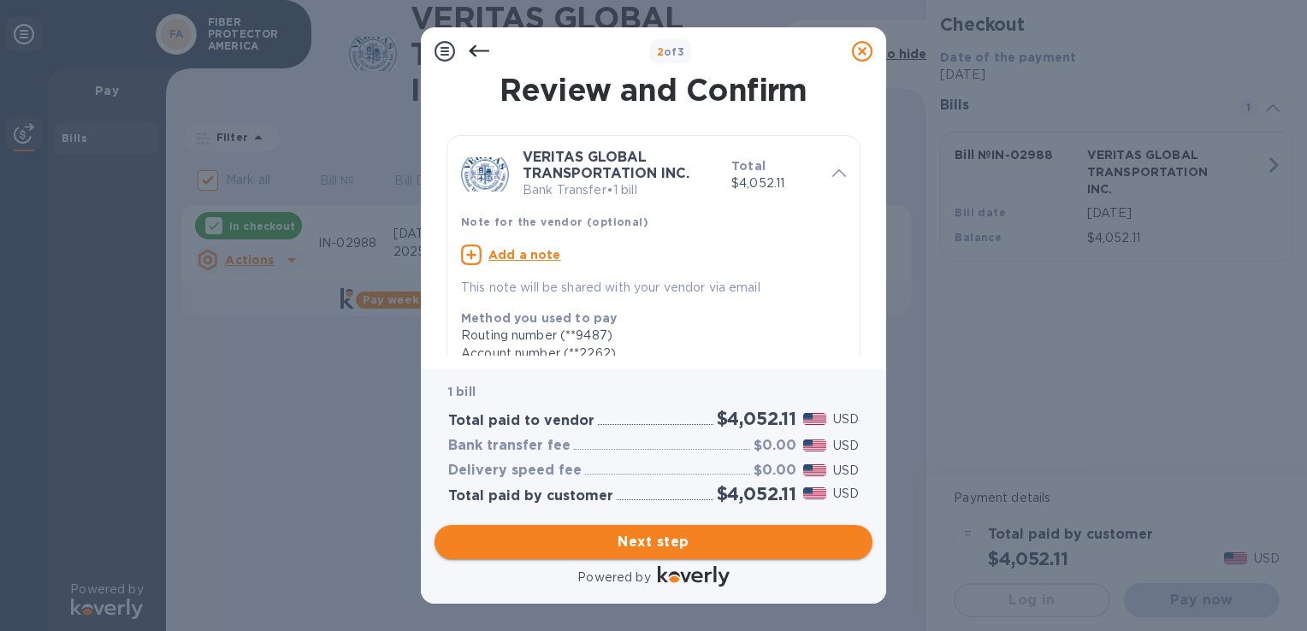
click at [649, 542] on span "Next step" at bounding box center [653, 542] width 411 height 21
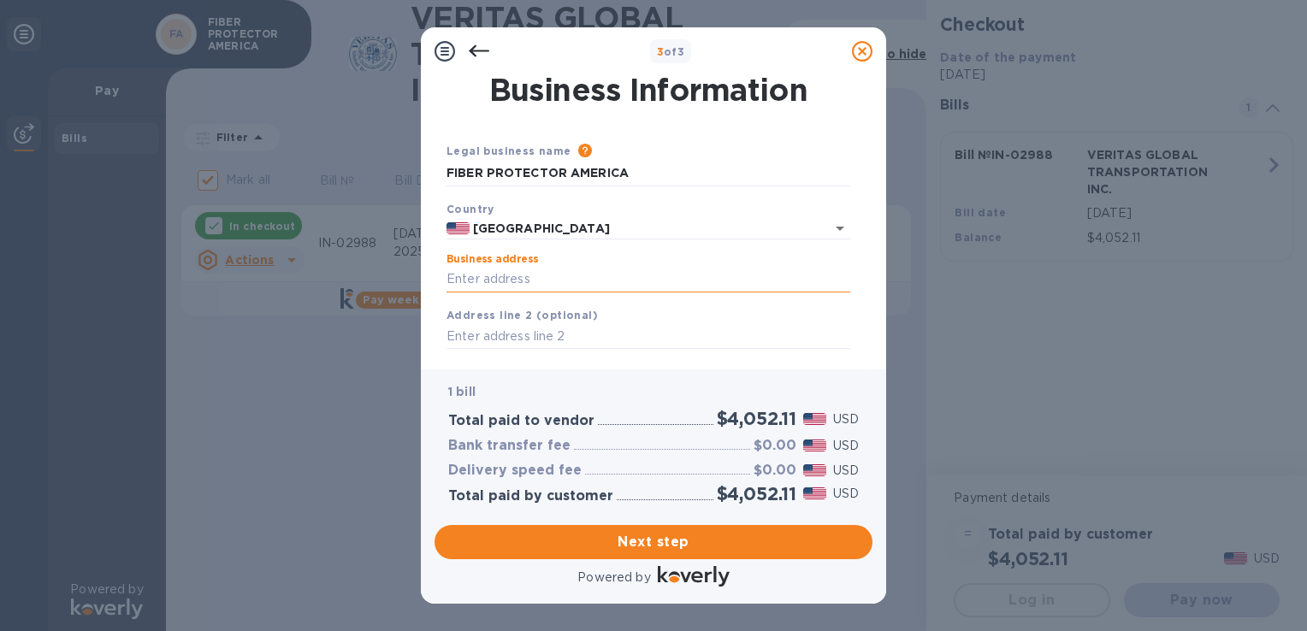
click at [539, 281] on input "Business address" at bounding box center [649, 280] width 404 height 26
type input "[STREET_ADDRESS]"
type input "[GEOGRAPHIC_DATA]"
type input "TN"
type input "37210"
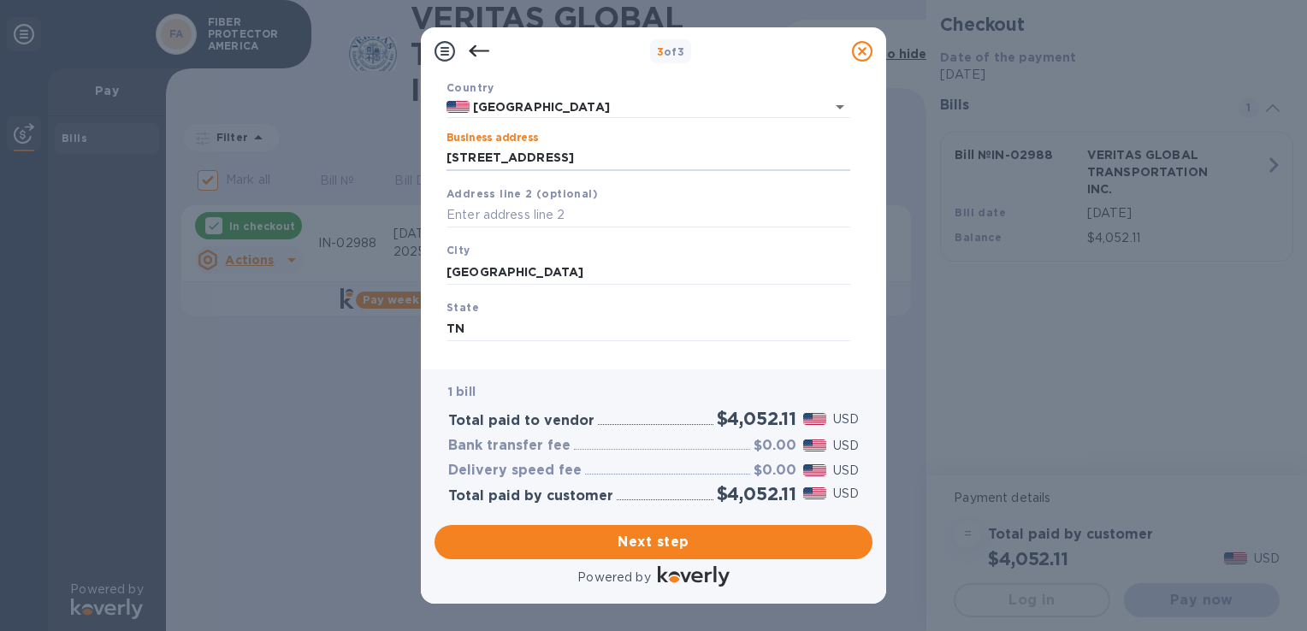
scroll to position [207, 0]
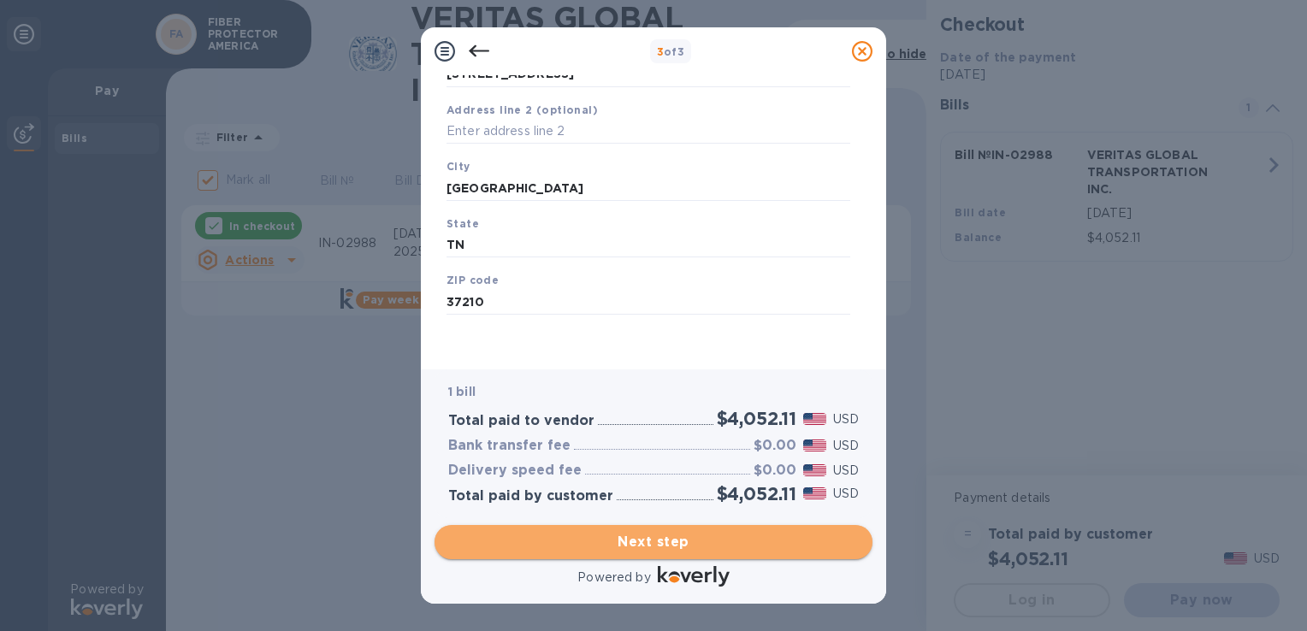
click at [657, 553] on span "Next step" at bounding box center [653, 542] width 411 height 21
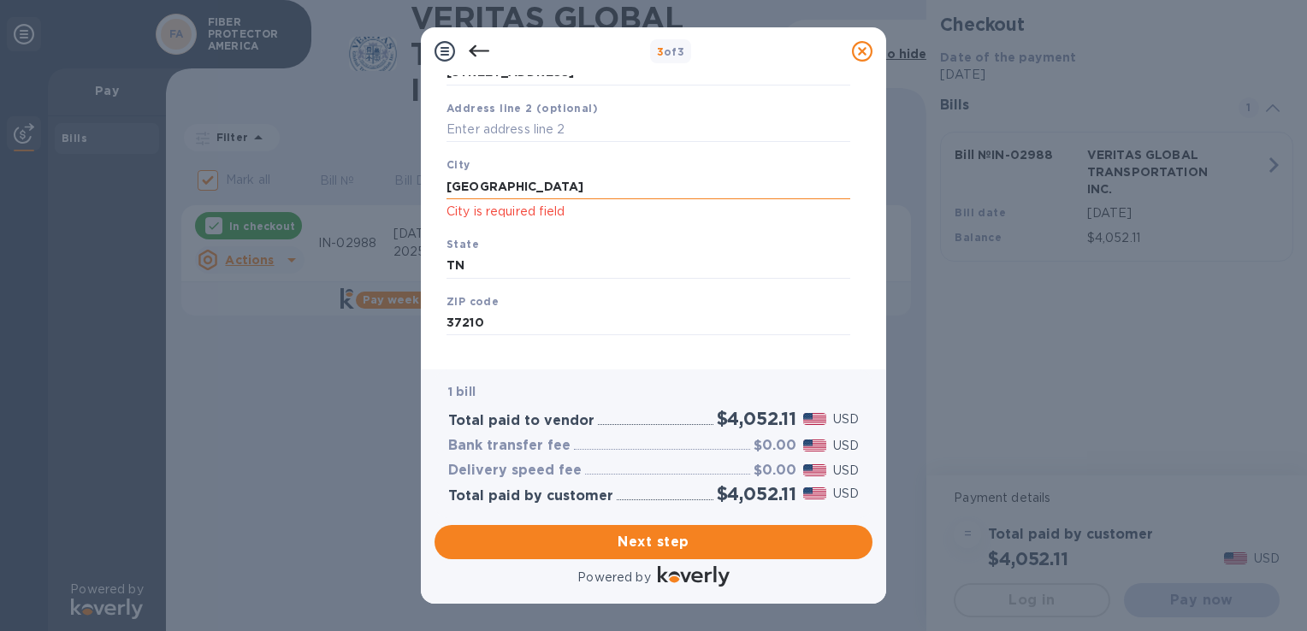
click at [518, 193] on input "[GEOGRAPHIC_DATA]" at bounding box center [649, 187] width 404 height 26
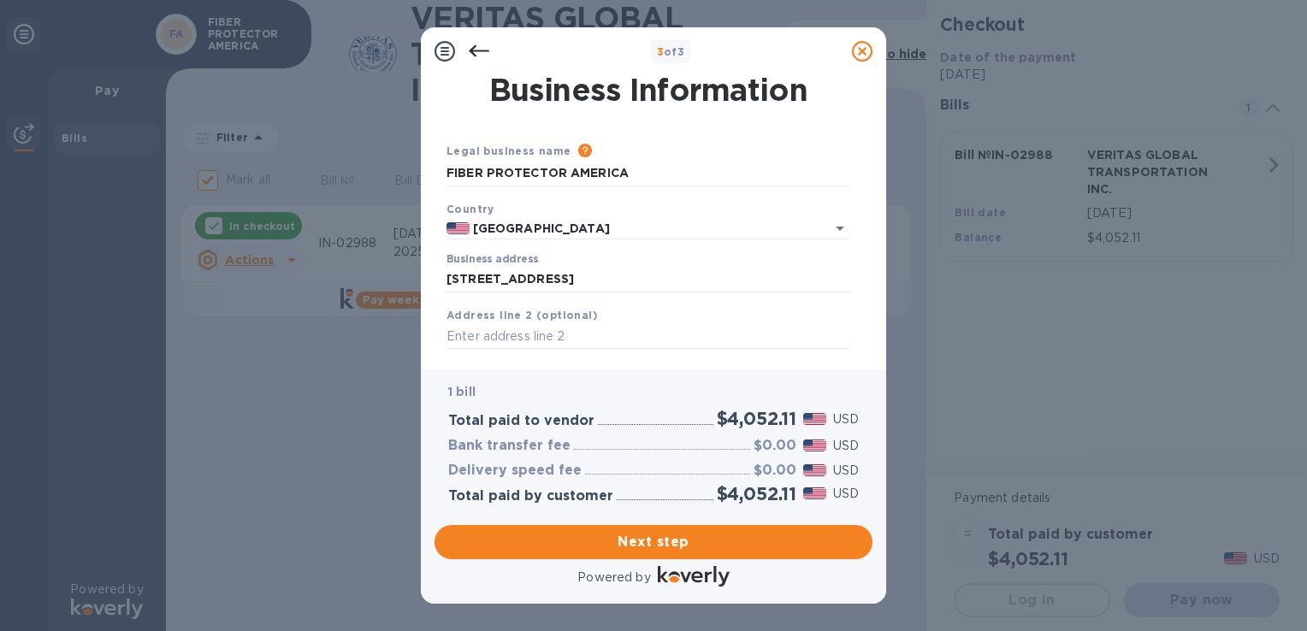
scroll to position [171, 0]
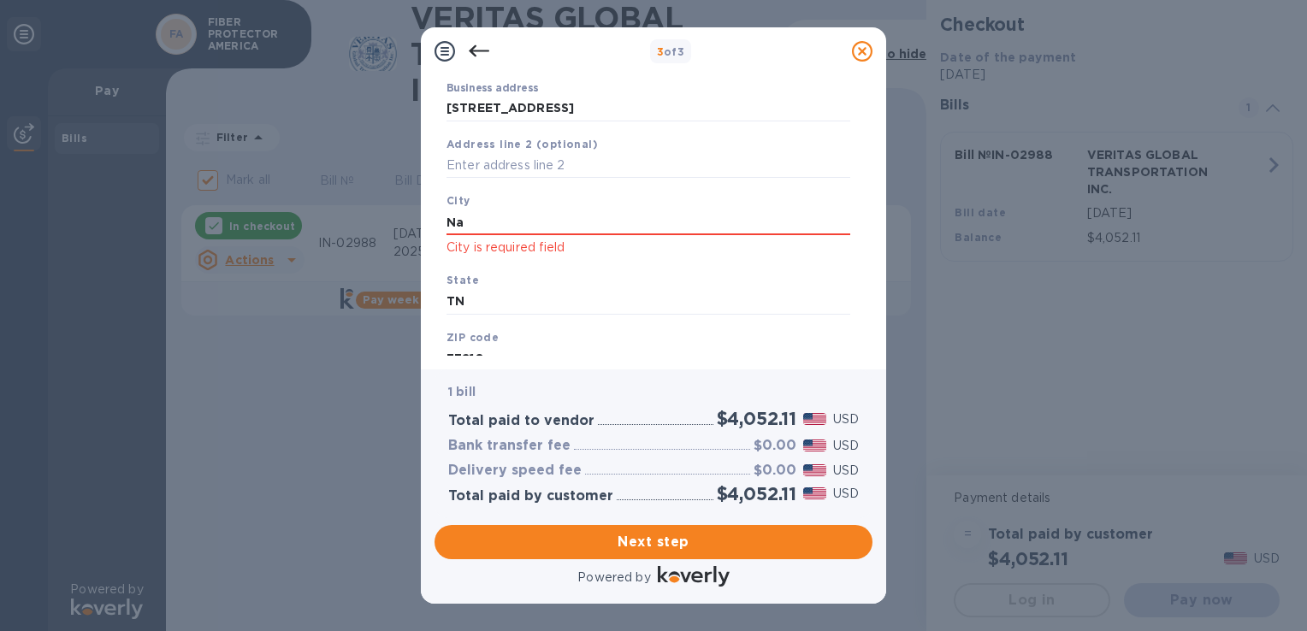
type input "N"
type input "[GEOGRAPHIC_DATA]"
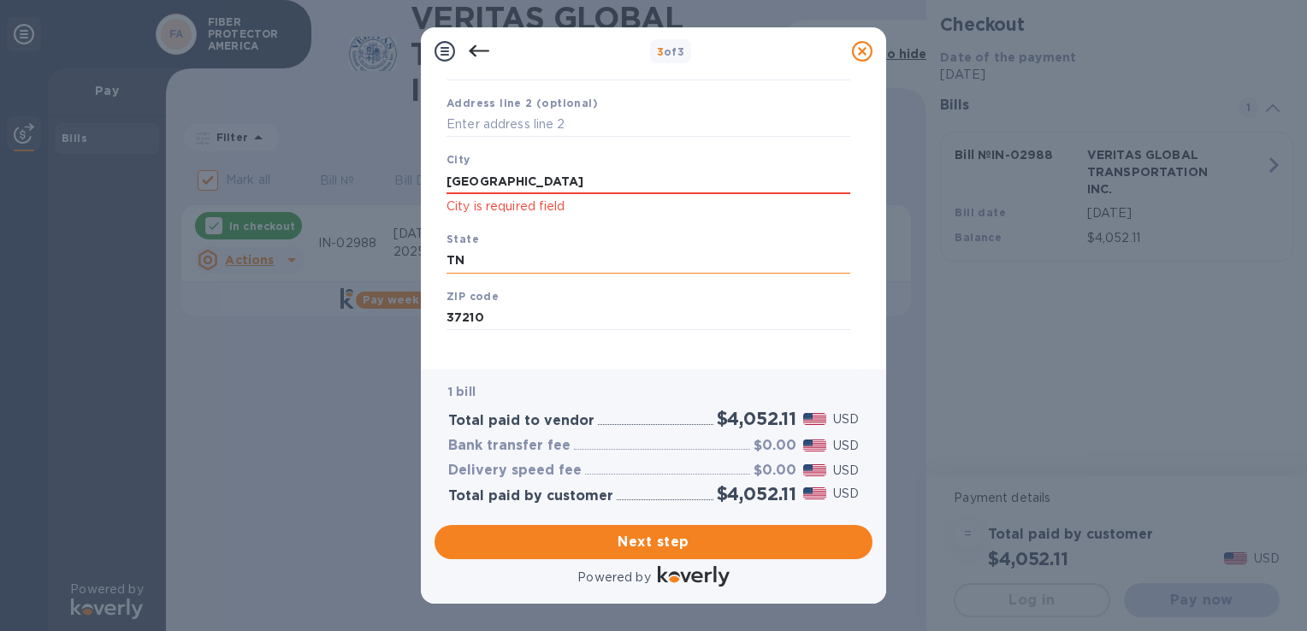
scroll to position [229, 0]
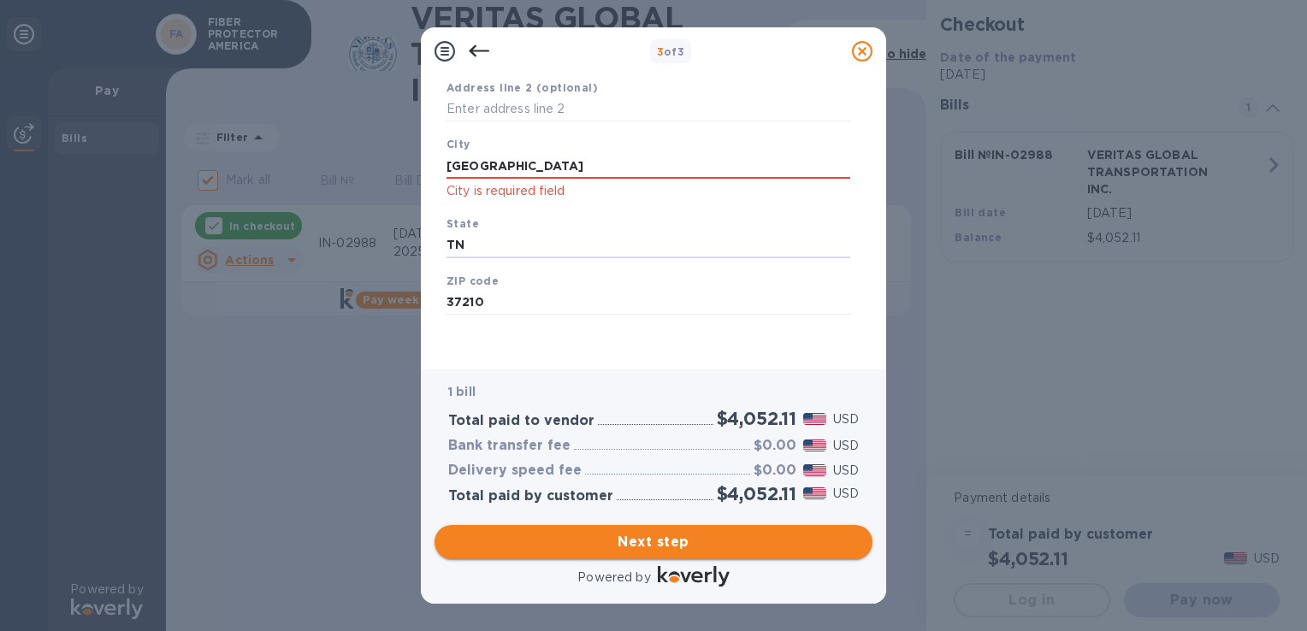
click at [661, 537] on span "Next step" at bounding box center [653, 542] width 411 height 21
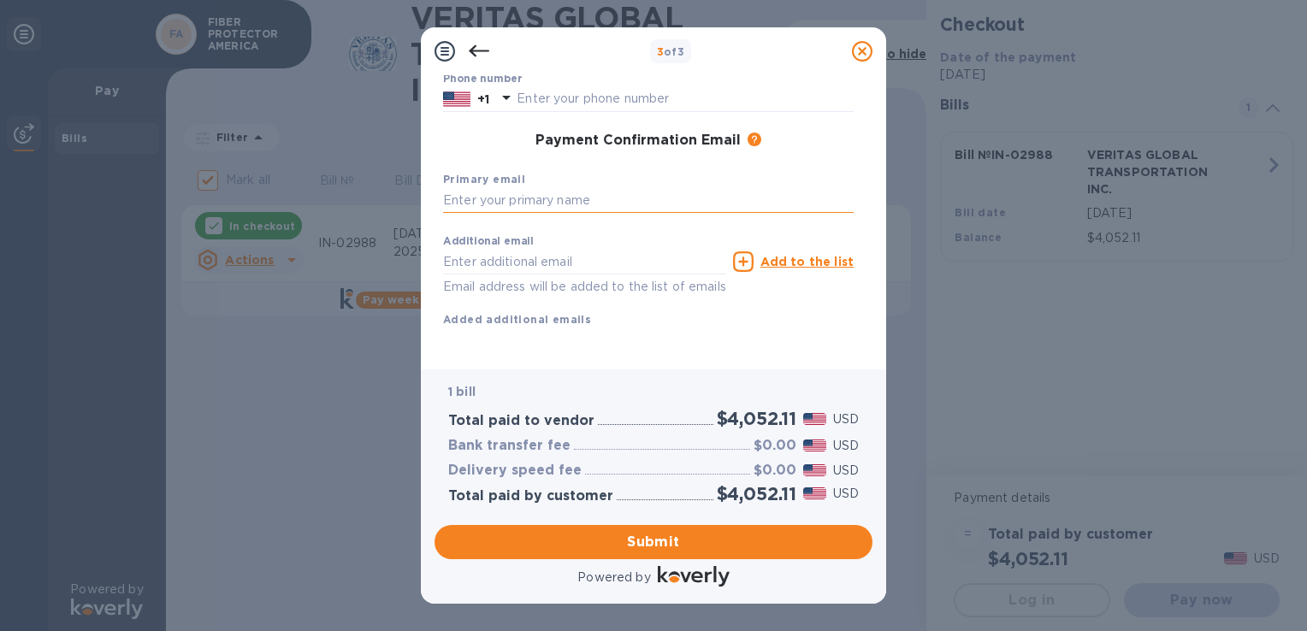
click at [459, 190] on input "text" at bounding box center [648, 201] width 411 height 26
type input "[PERSON_NAME][EMAIL_ADDRESS][DOMAIN_NAME]"
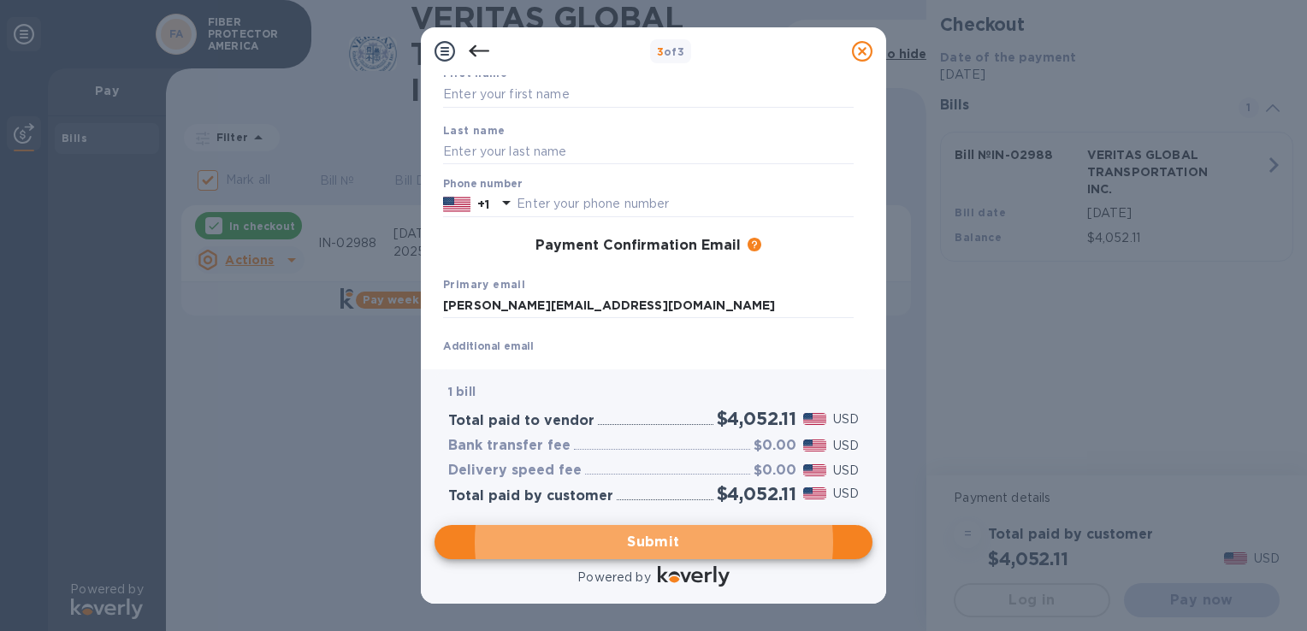
scroll to position [0, 0]
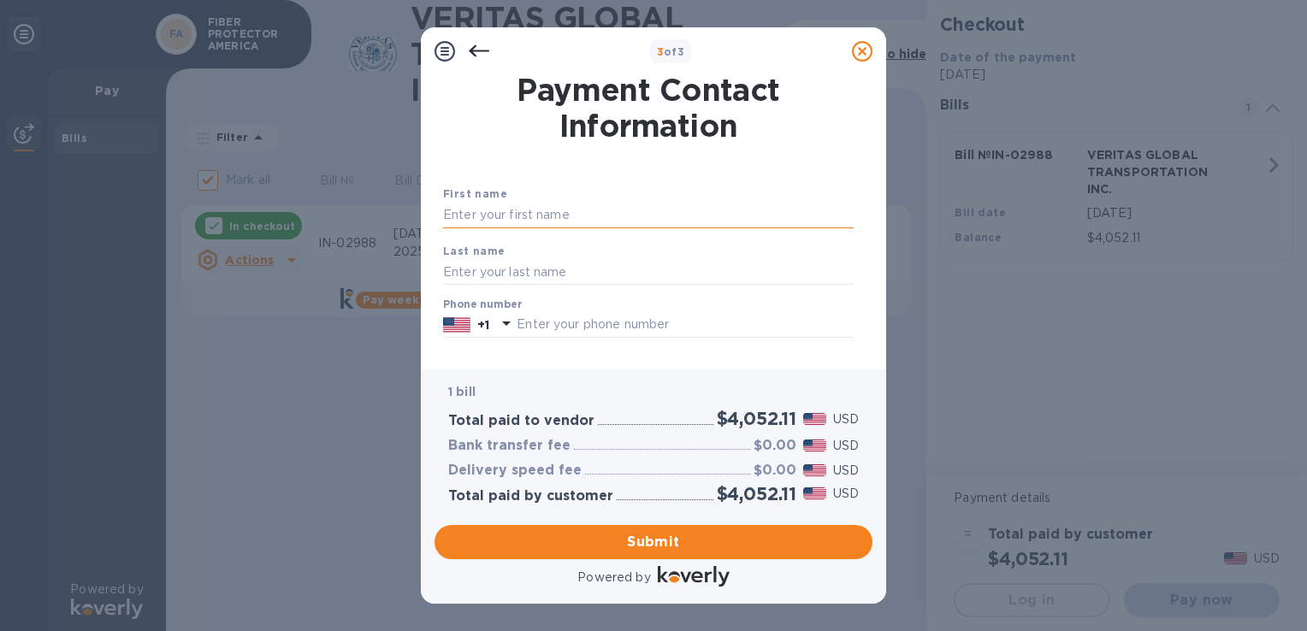
click at [558, 221] on input "text" at bounding box center [648, 216] width 411 height 26
type input "[PERSON_NAME]"
type input "6154008876"
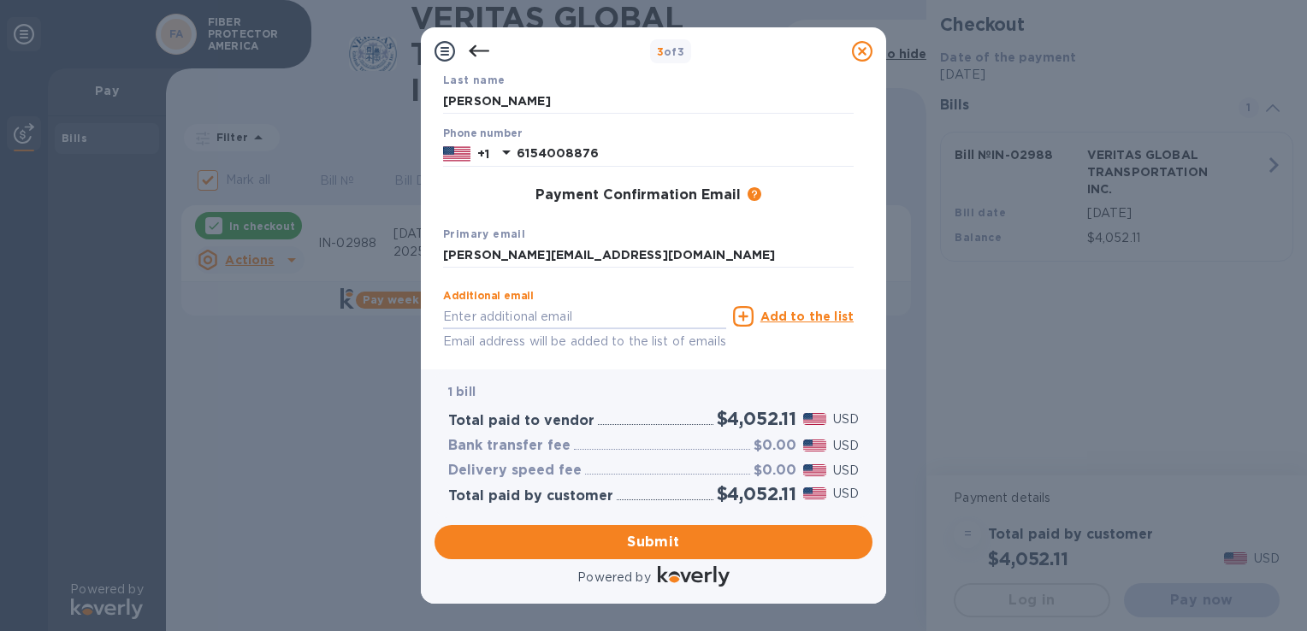
scroll to position [246, 0]
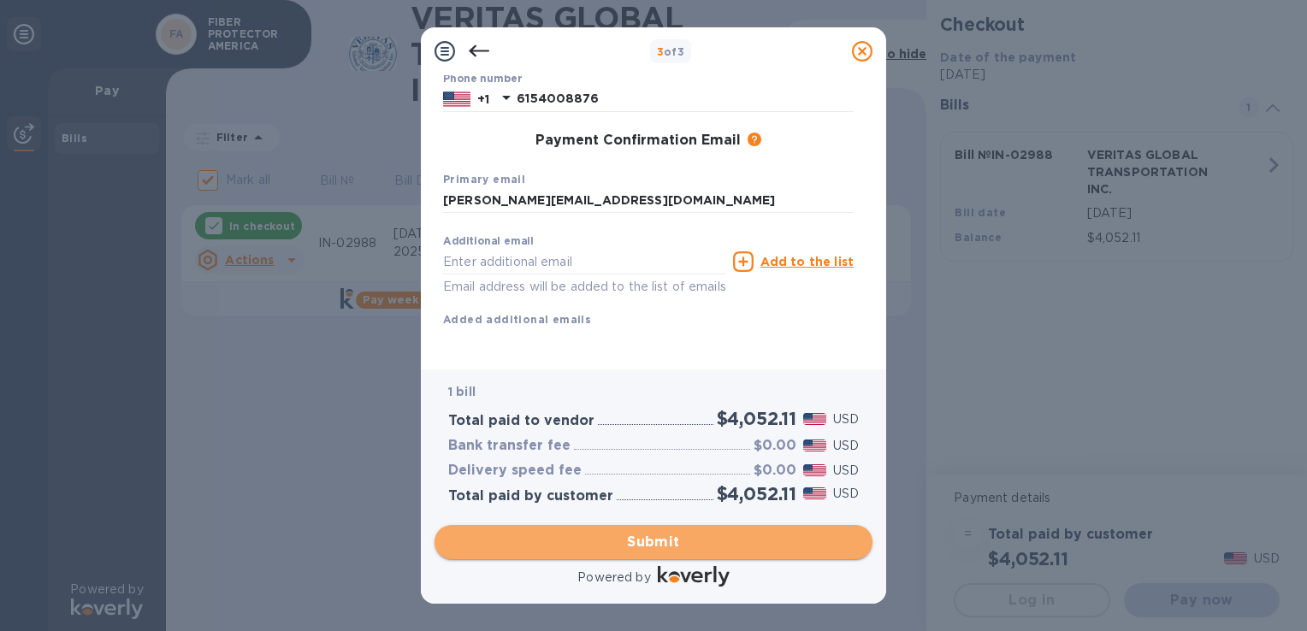
click at [666, 543] on span "Submit" at bounding box center [653, 542] width 411 height 21
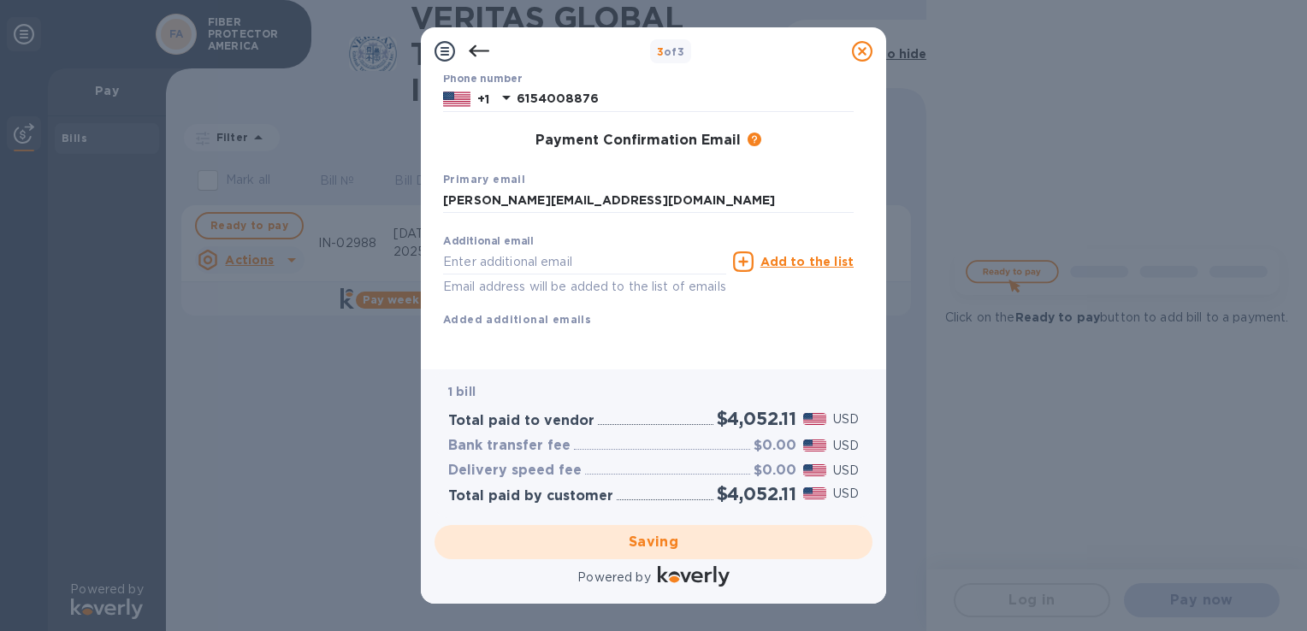
checkbox input "false"
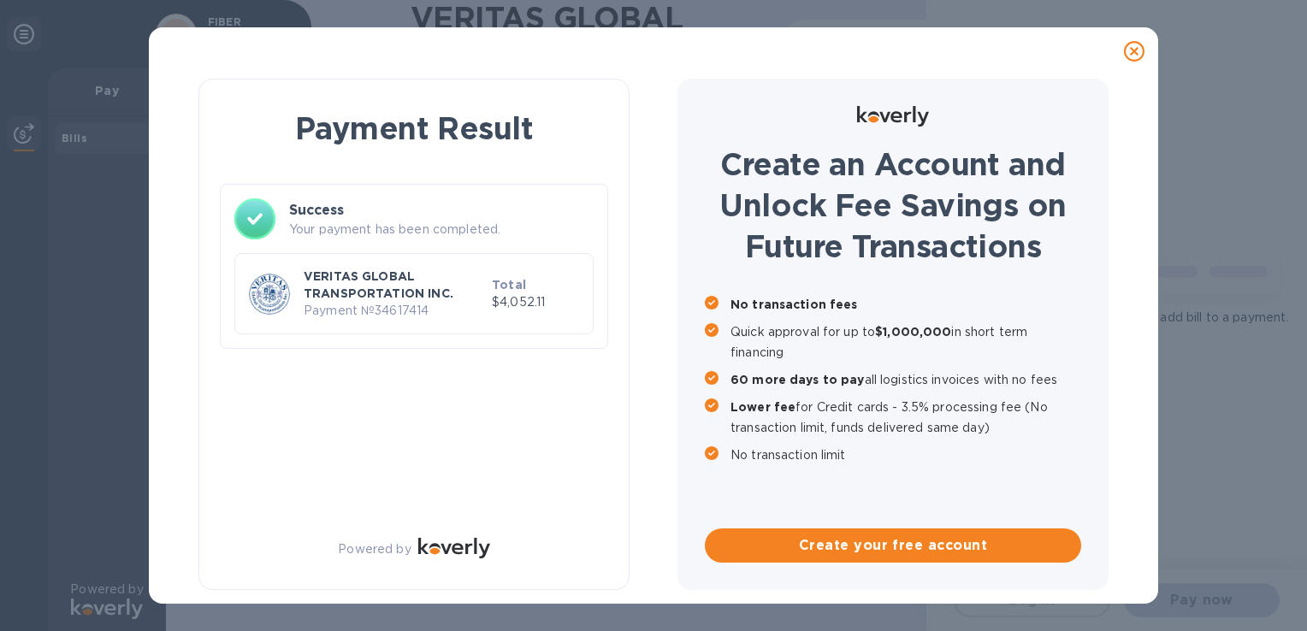
scroll to position [0, 0]
click at [1207, 60] on div "Payment Result Success Your payment has been completed. VERITAS GLOBAL TRANSPOR…" at bounding box center [653, 315] width 1307 height 631
